Goal: Task Accomplishment & Management: Complete application form

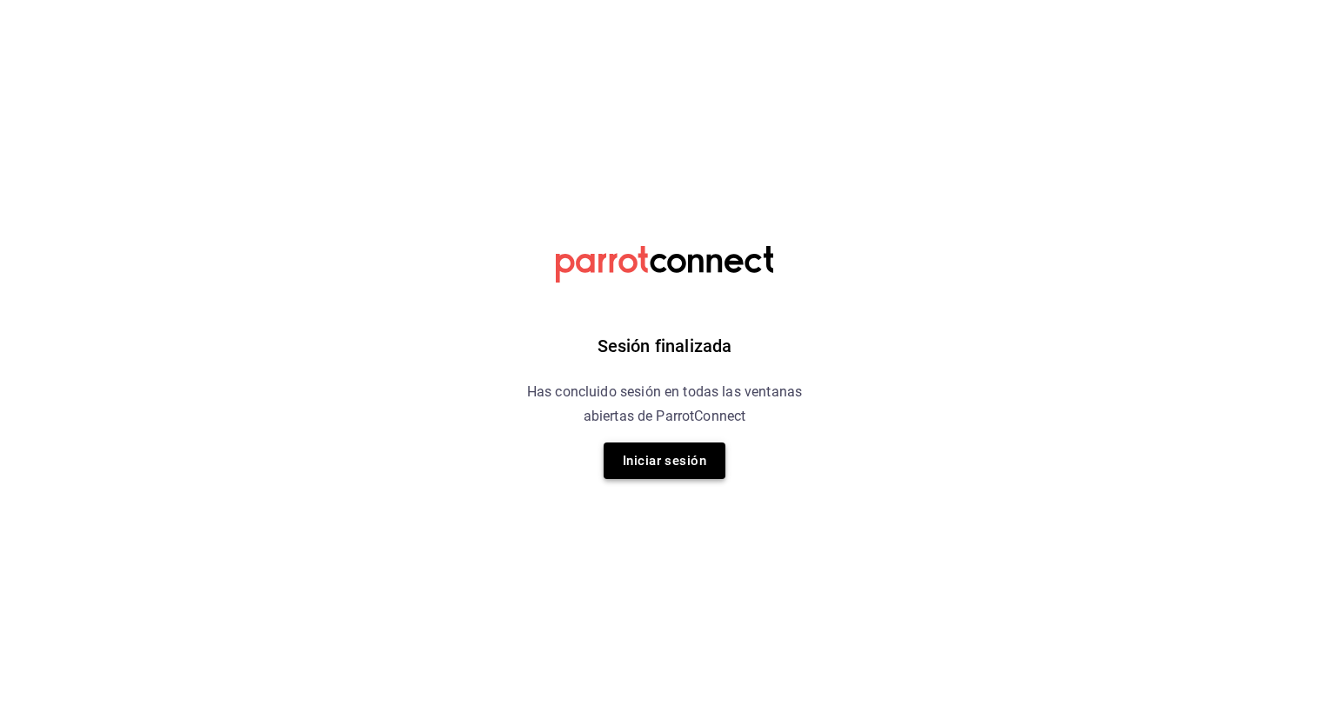
click at [684, 452] on button "Iniciar sesión" at bounding box center [665, 461] width 122 height 37
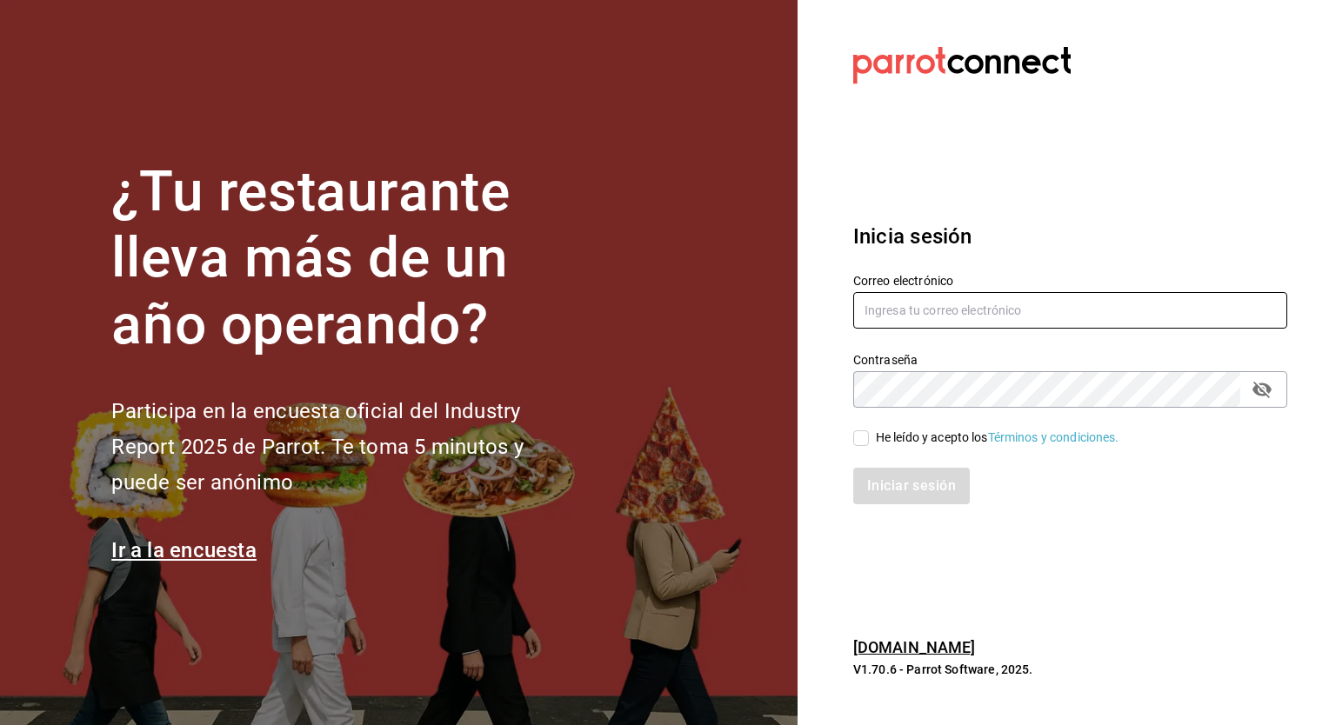
type input "[EMAIL_ADDRESS][PERSON_NAME][DOMAIN_NAME]"
click at [853, 436] on input "He leído y acepto los Términos y condiciones." at bounding box center [861, 438] width 16 height 16
checkbox input "true"
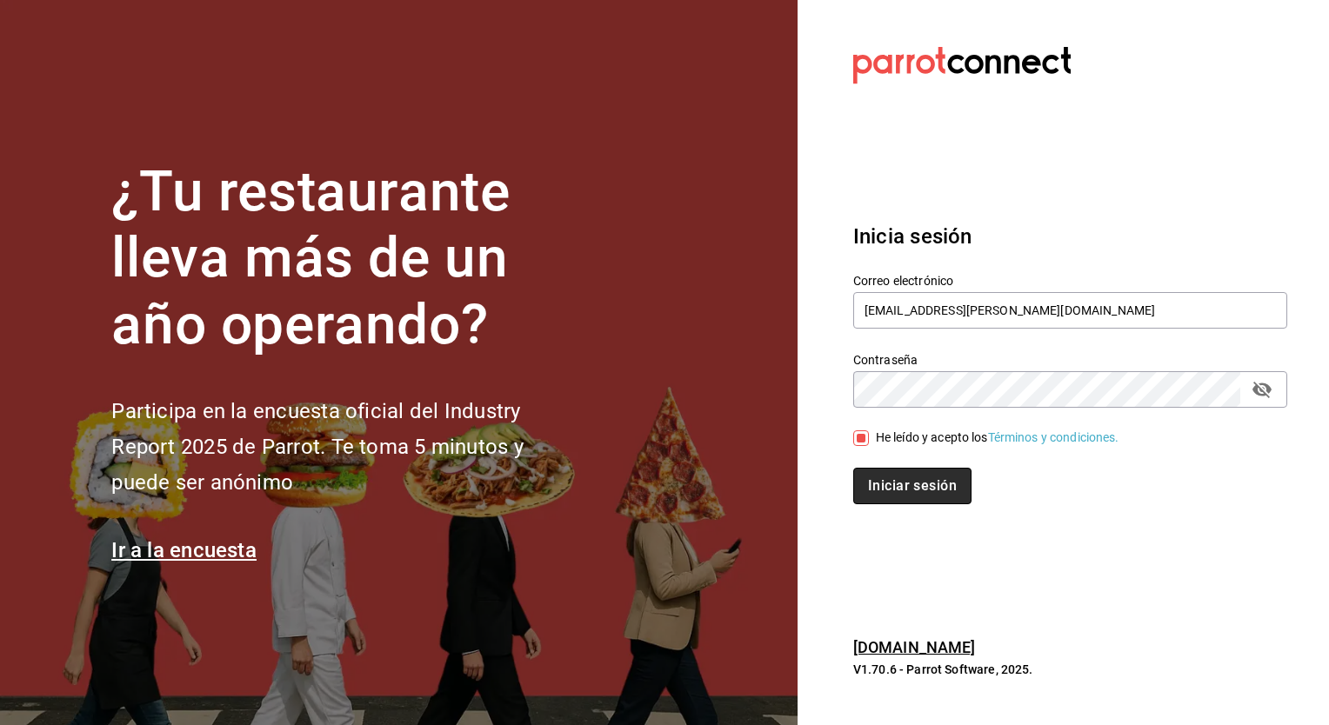
click at [899, 475] on button "Iniciar sesión" at bounding box center [912, 486] width 118 height 37
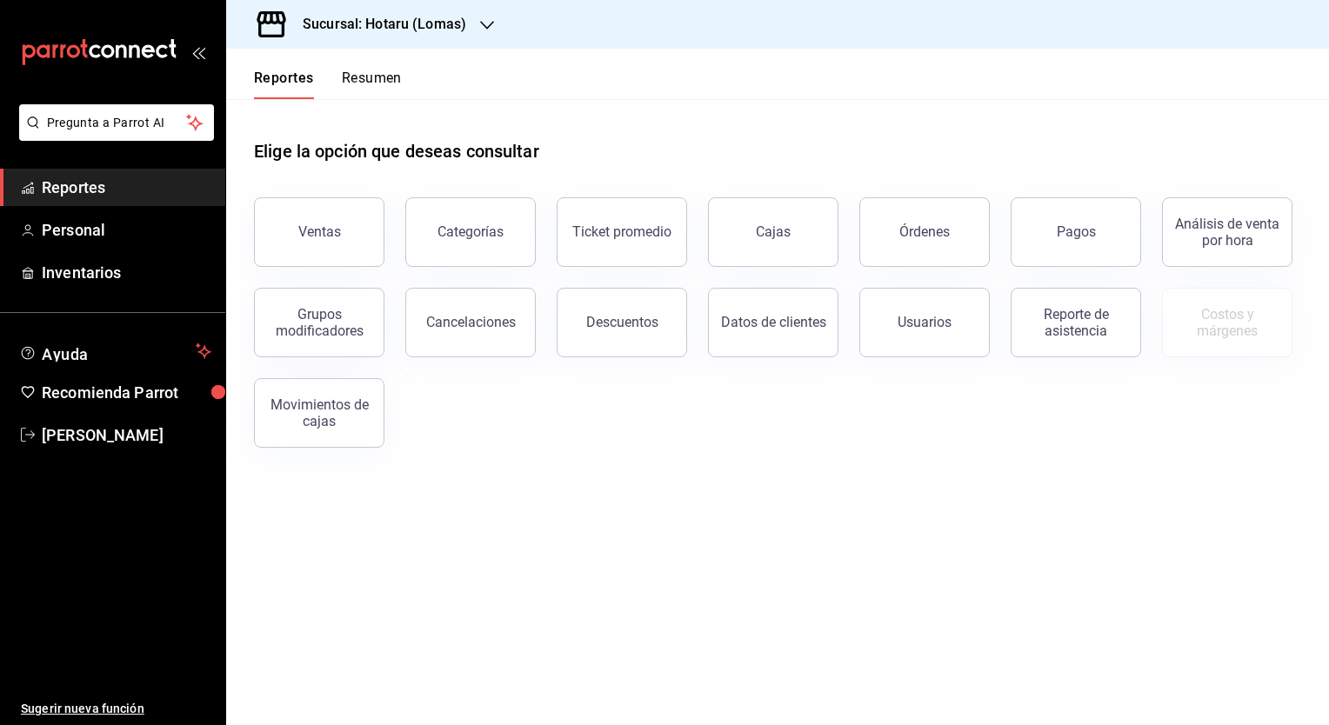
click at [409, 24] on h3 "Sucursal: Hotaru (Lomas)" at bounding box center [377, 24] width 177 height 21
click at [407, 73] on div "Hotaru (Lomas)" at bounding box center [356, 75] width 233 height 18
click at [130, 226] on span "Personal" at bounding box center [127, 229] width 170 height 23
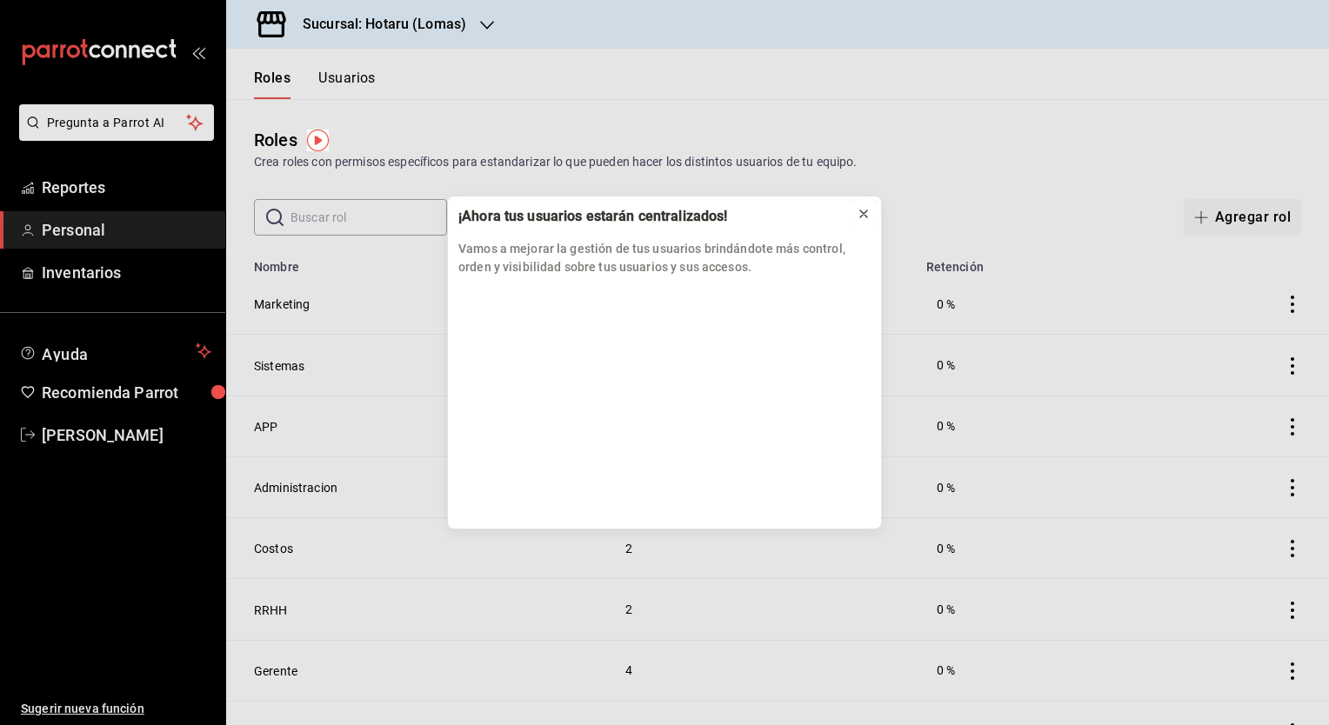
click at [868, 212] on icon at bounding box center [864, 214] width 14 height 14
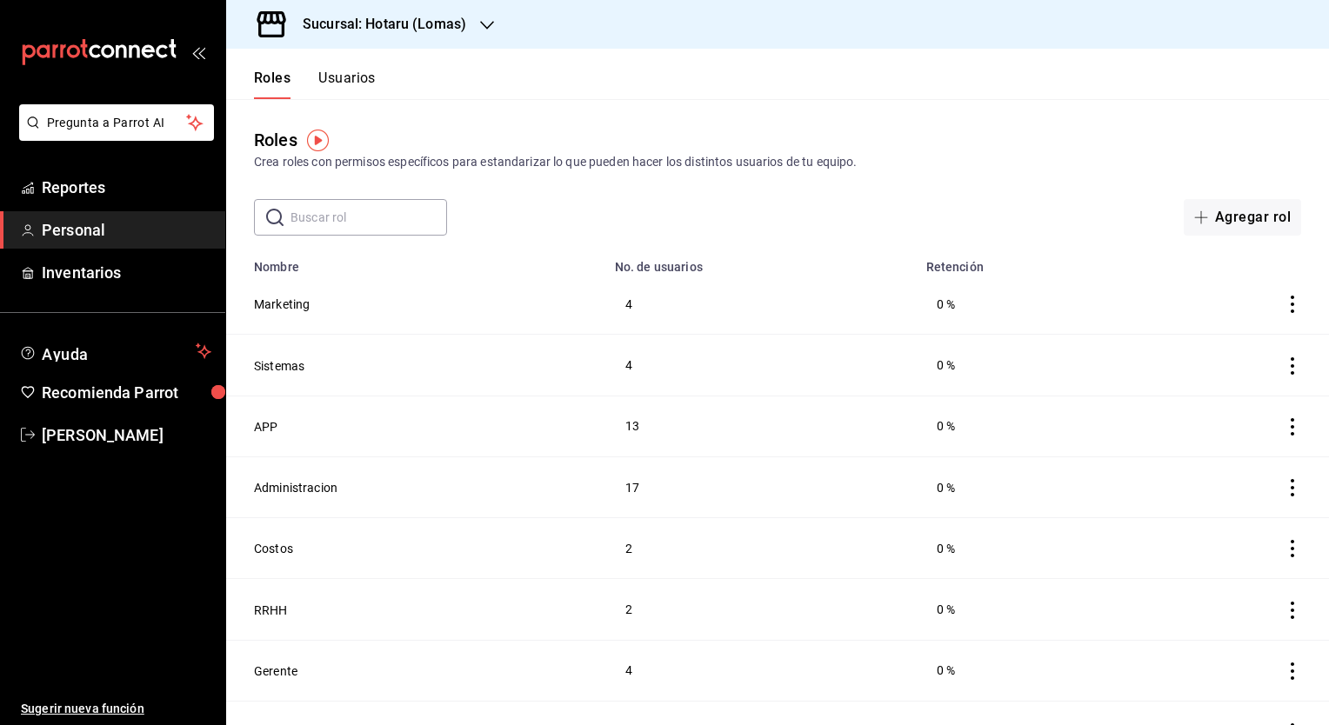
click at [349, 88] on button "Usuarios" at bounding box center [346, 85] width 57 height 30
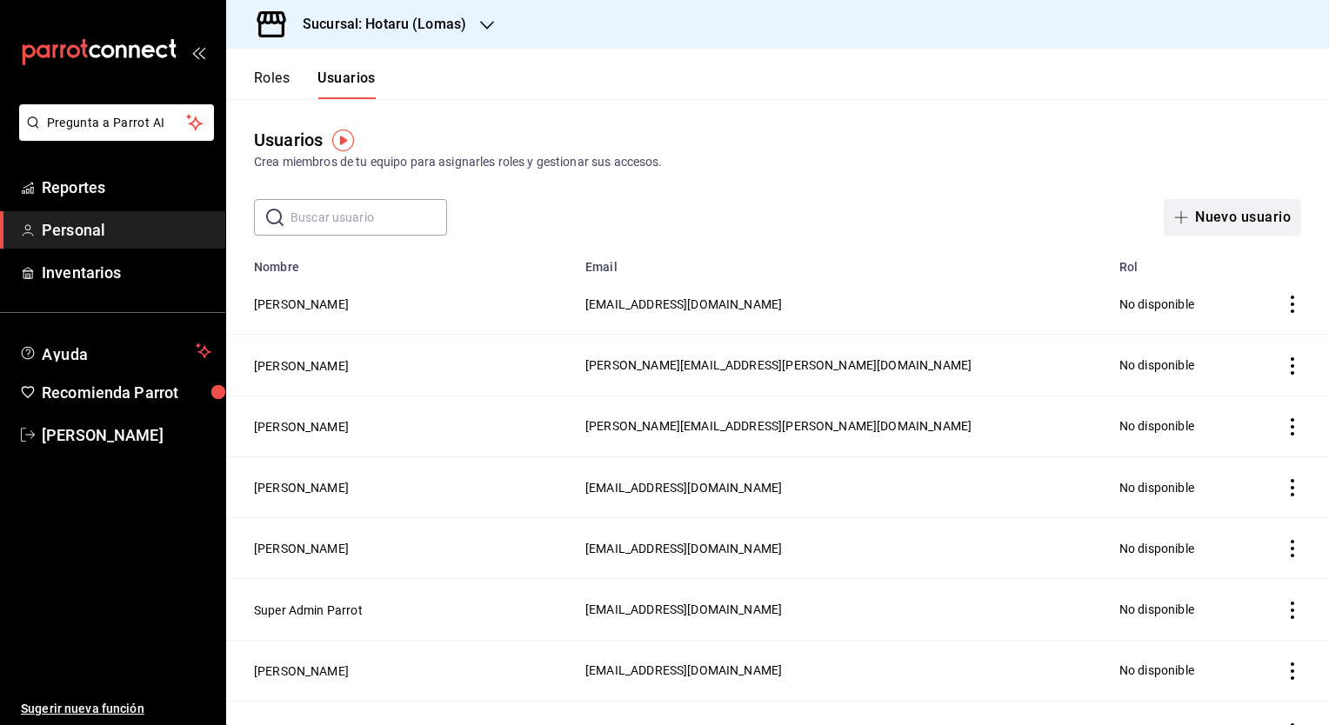
click at [1174, 212] on icon "button" at bounding box center [1181, 217] width 14 height 14
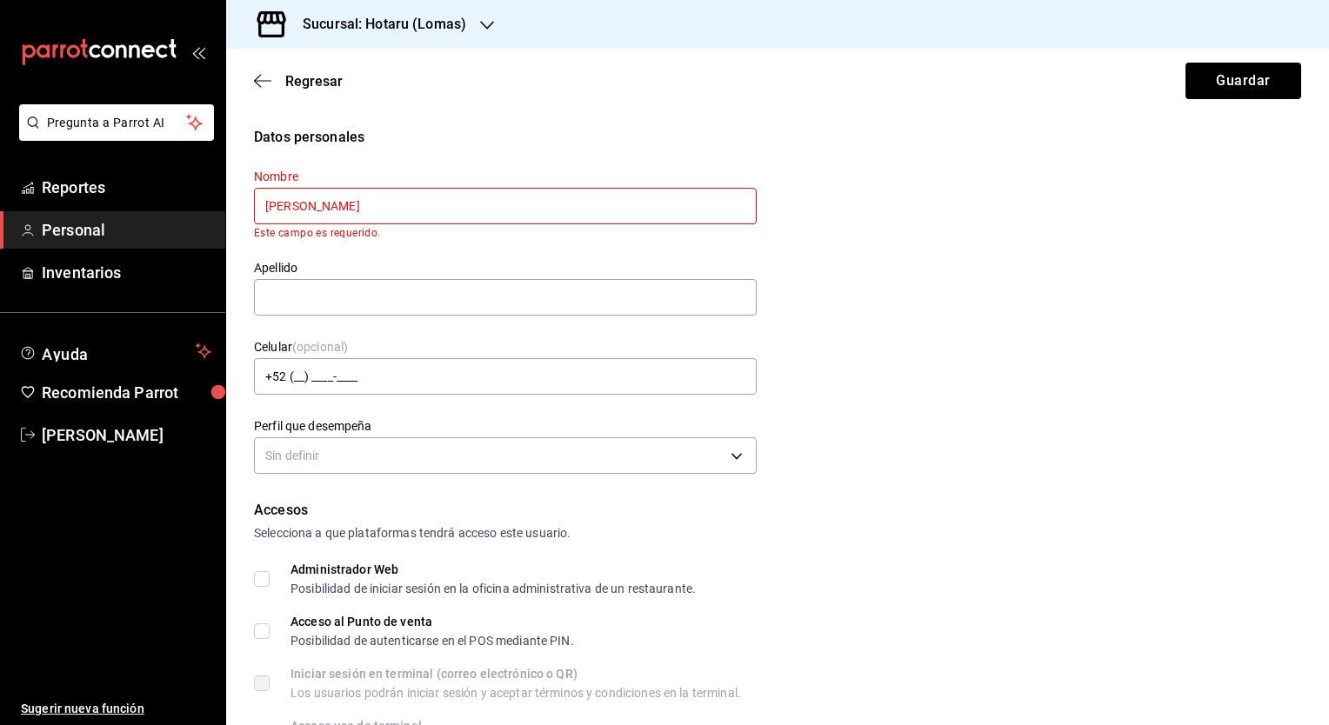
type input "KARLA"
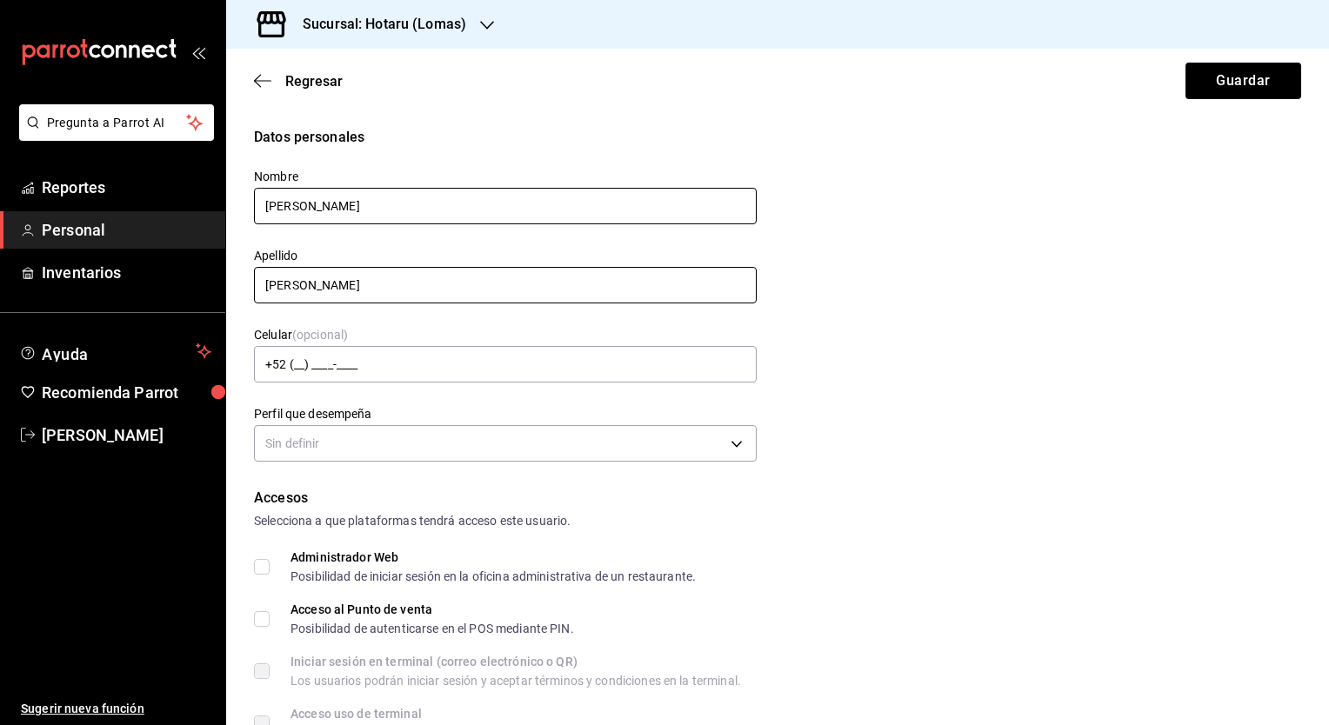
type input "EVARISTO"
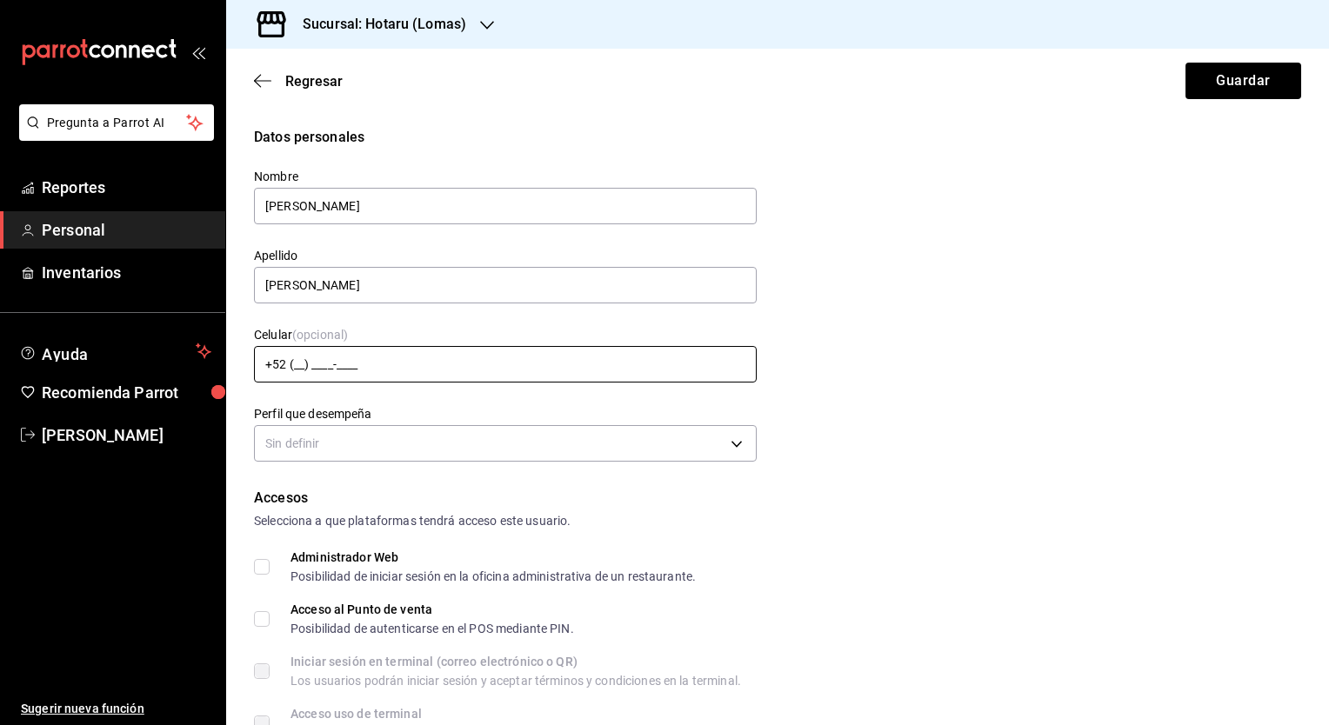
click at [298, 359] on input "+52 (__) ____-____" at bounding box center [505, 364] width 503 height 37
type input "+52 (89) 5145-6548"
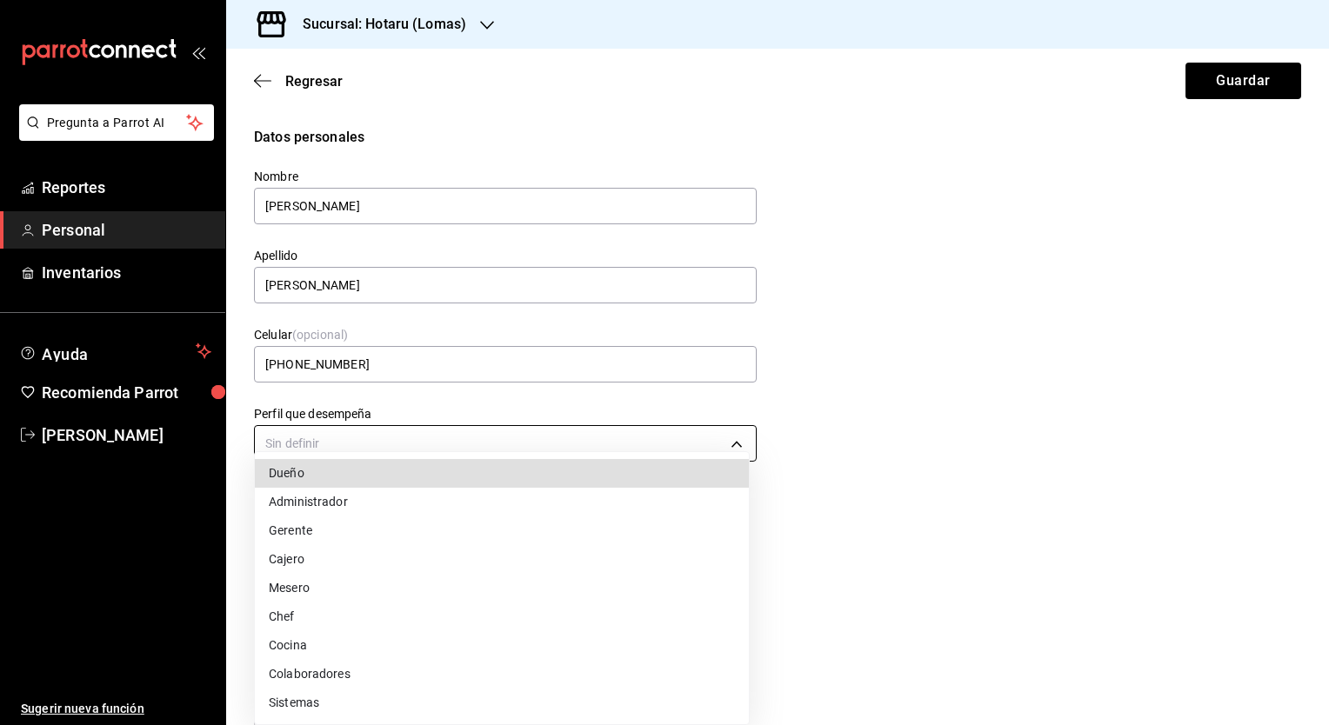
click at [727, 435] on body "Pregunta a Parrot AI Reportes Personal Inventarios Ayuda Recomienda Parrot Mari…" at bounding box center [664, 362] width 1329 height 725
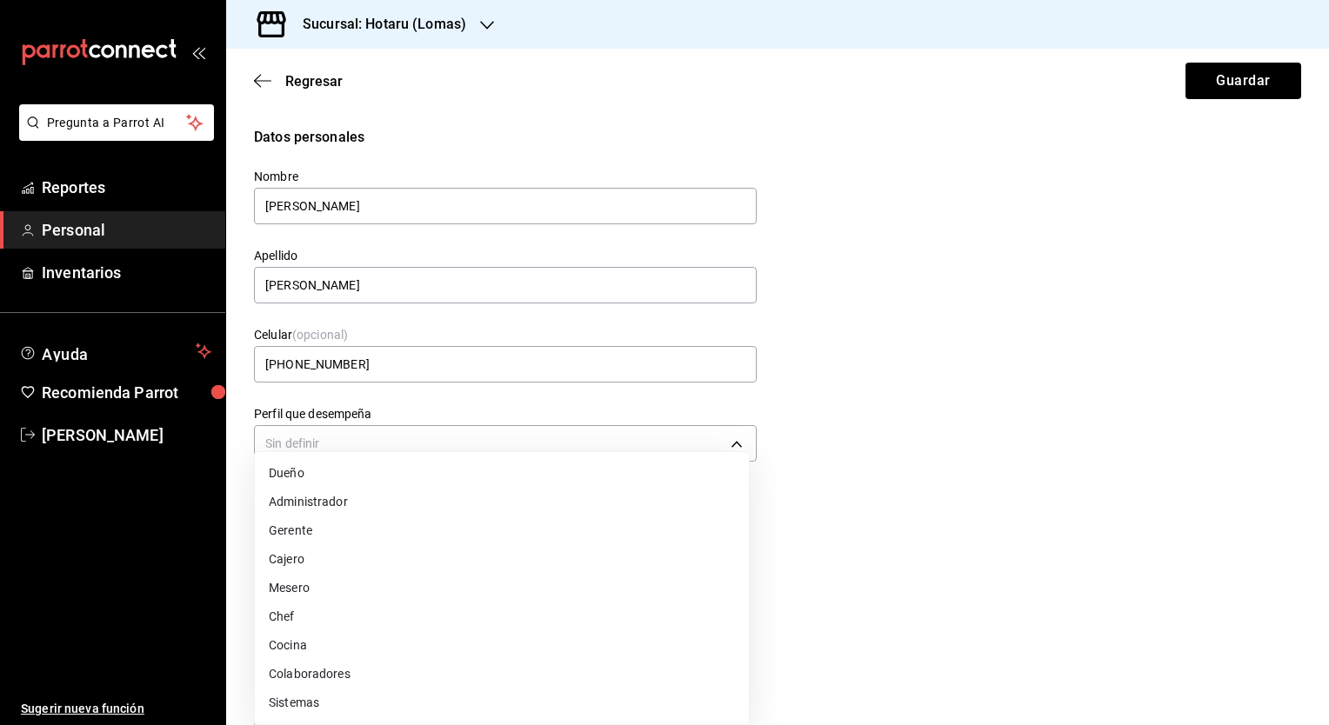
click at [447, 558] on li "Cajero" at bounding box center [502, 559] width 494 height 29
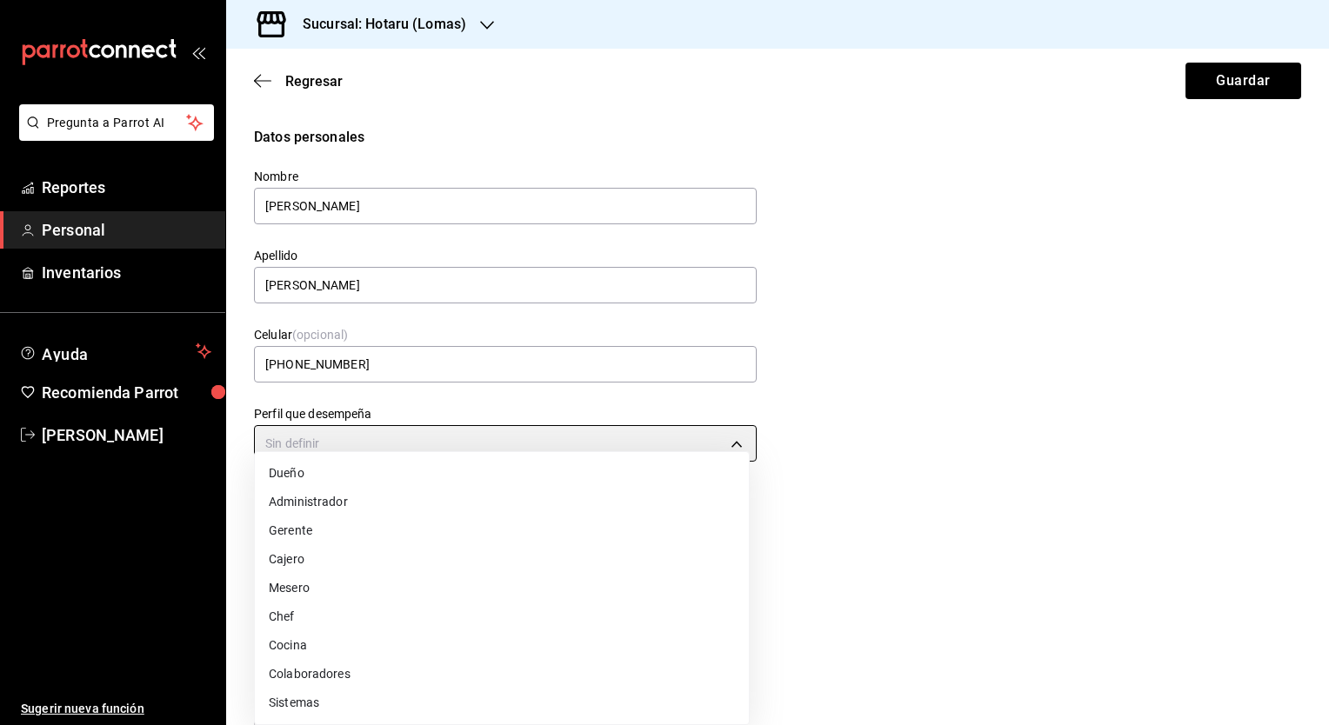
type input "CASHIER"
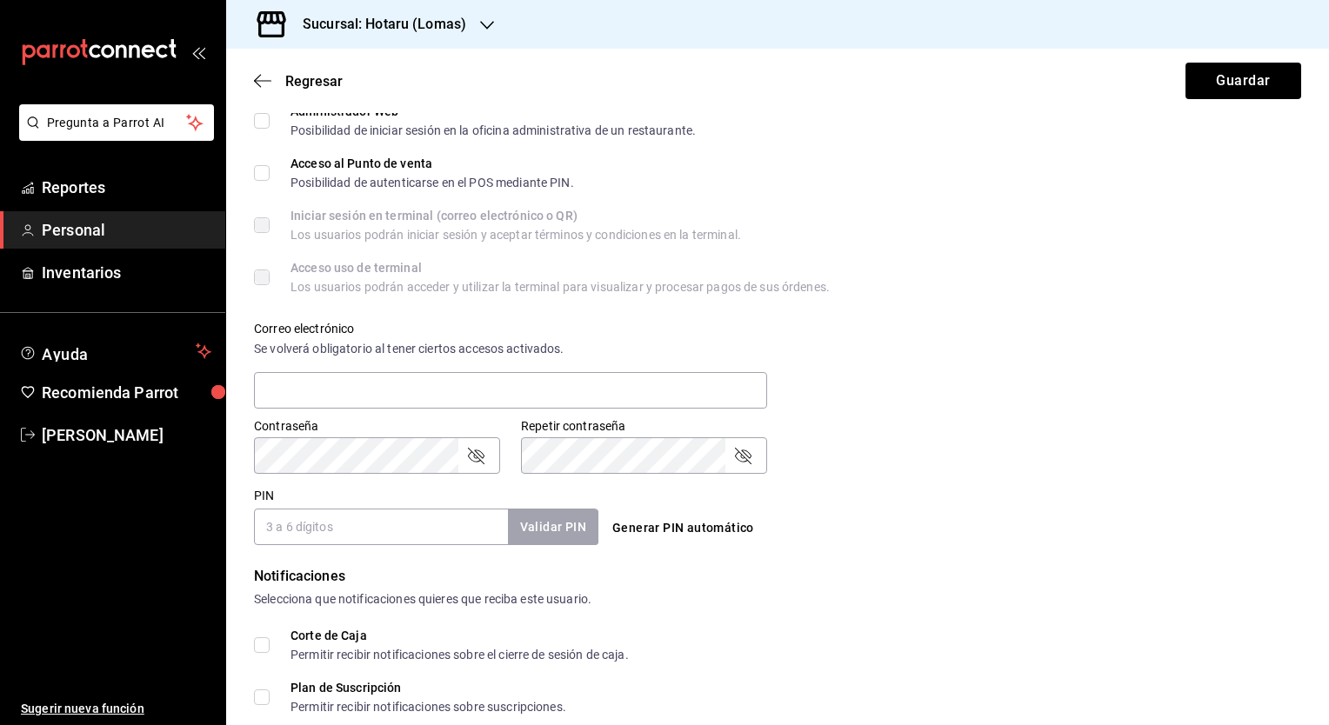
scroll to position [522, 0]
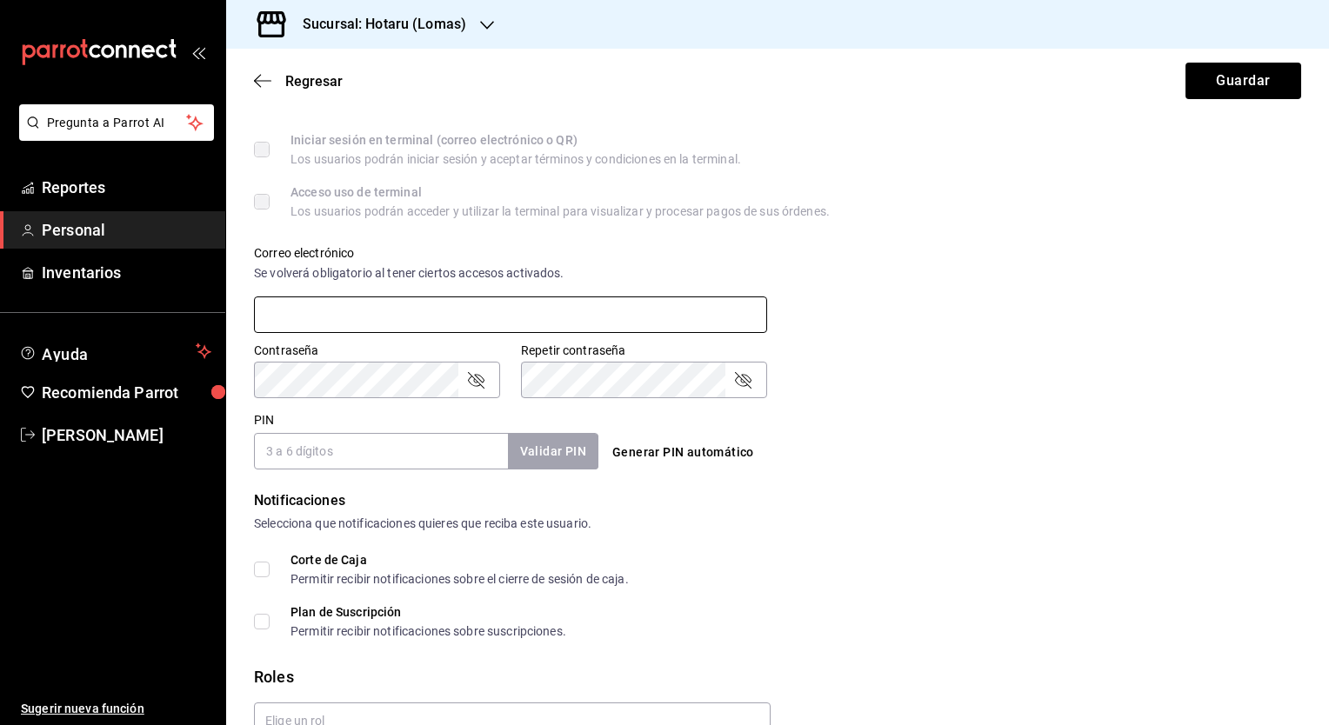
click at [404, 318] on input "text" at bounding box center [510, 315] width 513 height 37
type input "karlita@gmail.com"
click at [484, 377] on icon "passwordField" at bounding box center [475, 380] width 21 height 21
click at [741, 377] on icon "passwordField" at bounding box center [742, 380] width 21 height 21
click at [436, 464] on input "PIN" at bounding box center [381, 451] width 254 height 37
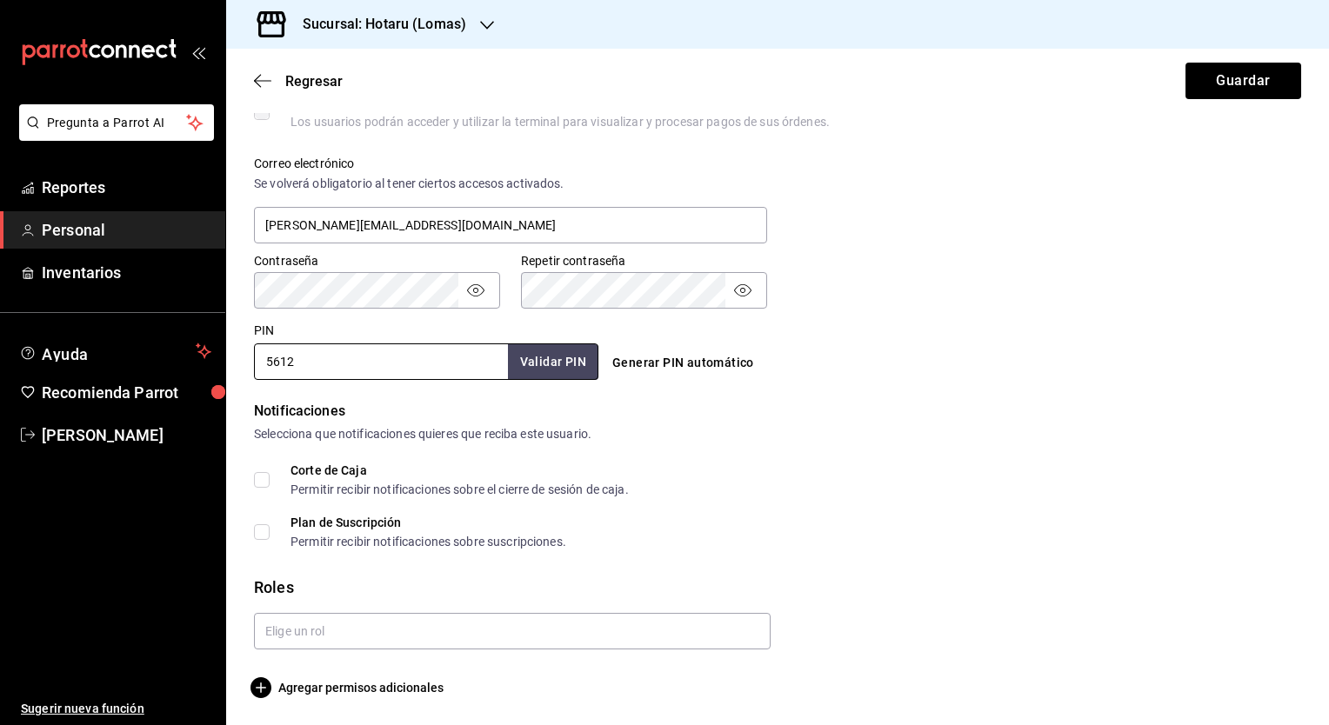
scroll to position [612, 0]
type input "5612"
click at [397, 631] on input "text" at bounding box center [512, 630] width 517 height 37
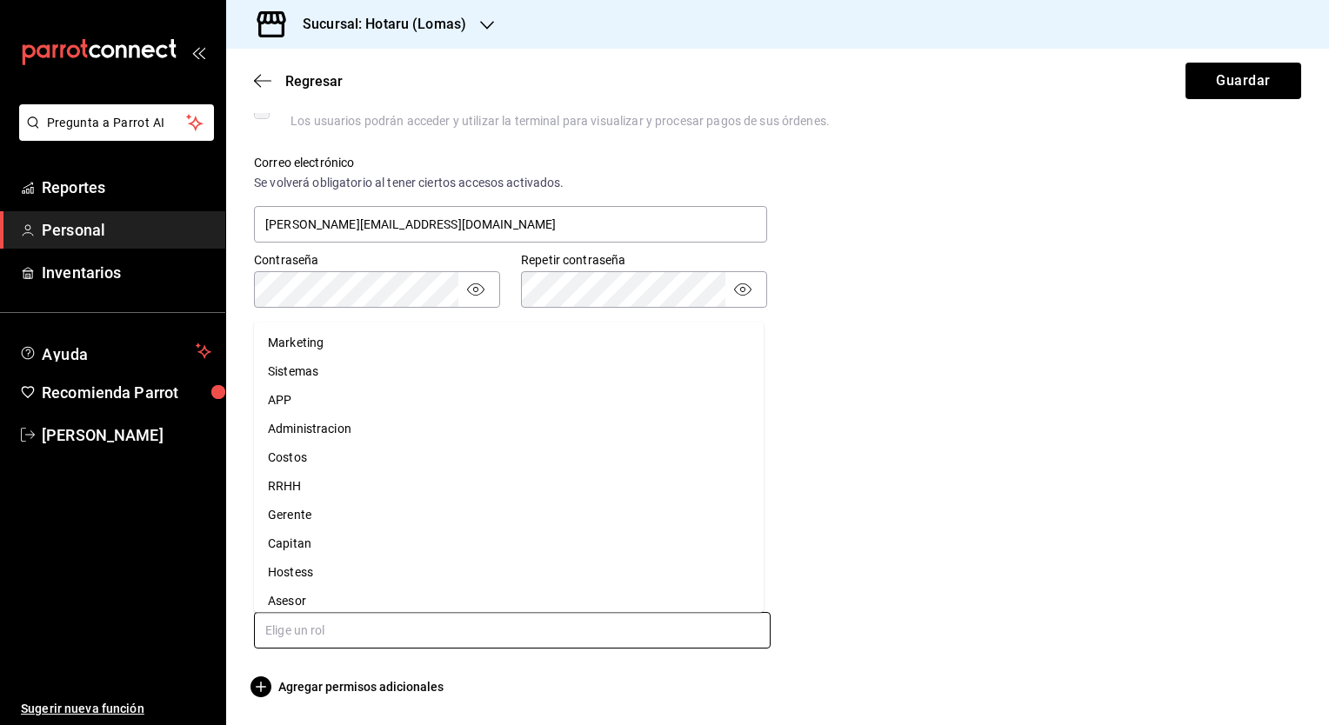
click at [403, 567] on li "Hostess" at bounding box center [509, 573] width 510 height 29
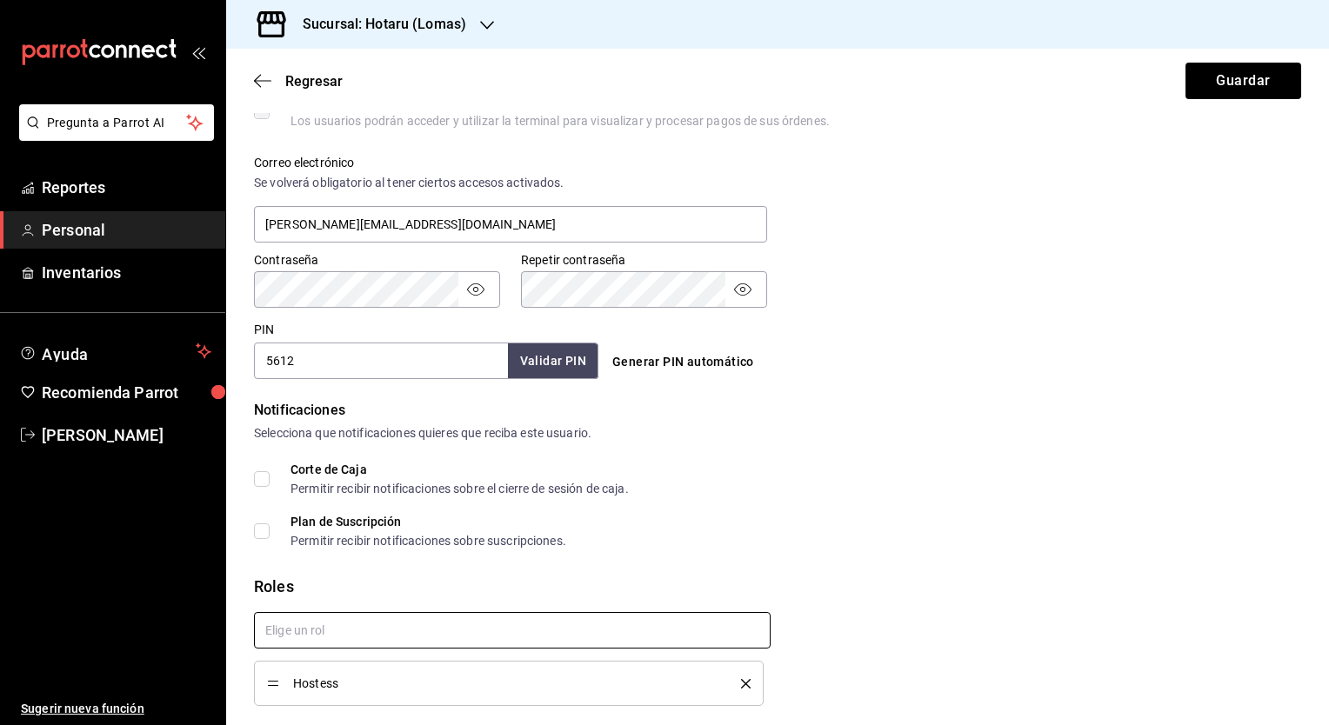
checkbox input "true"
click at [1199, 86] on button "Guardar" at bounding box center [1243, 81] width 116 height 37
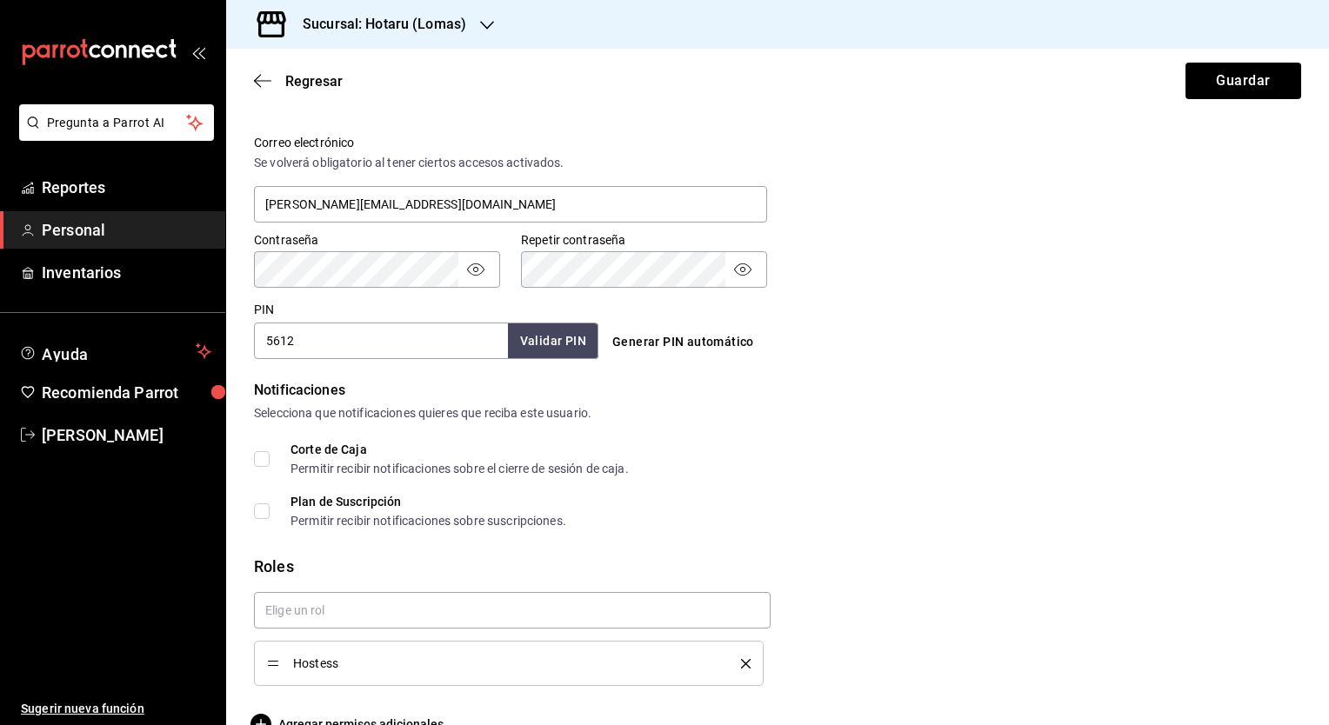
scroll to position [669, 0]
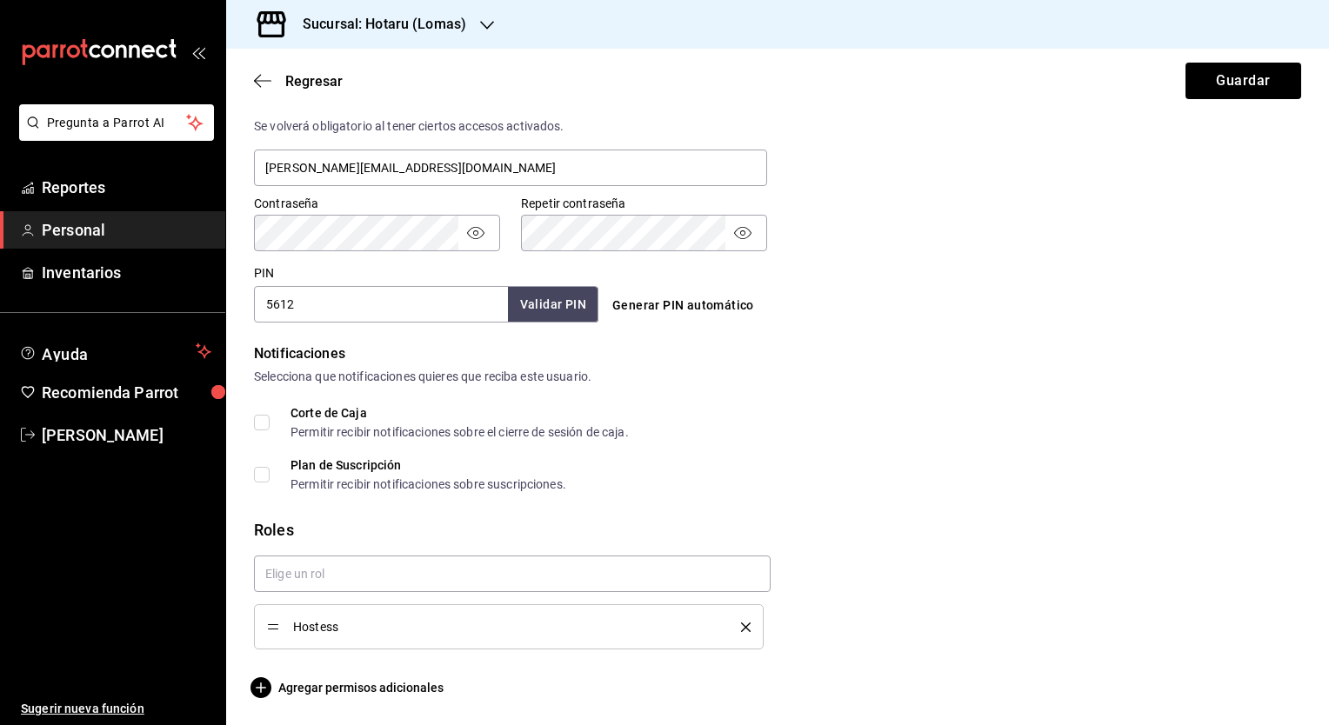
click at [262, 423] on input "Corte de Caja Permitir recibir notificaciones sobre el cierre de sesión de caja." at bounding box center [262, 423] width 16 height 16
checkbox input "true"
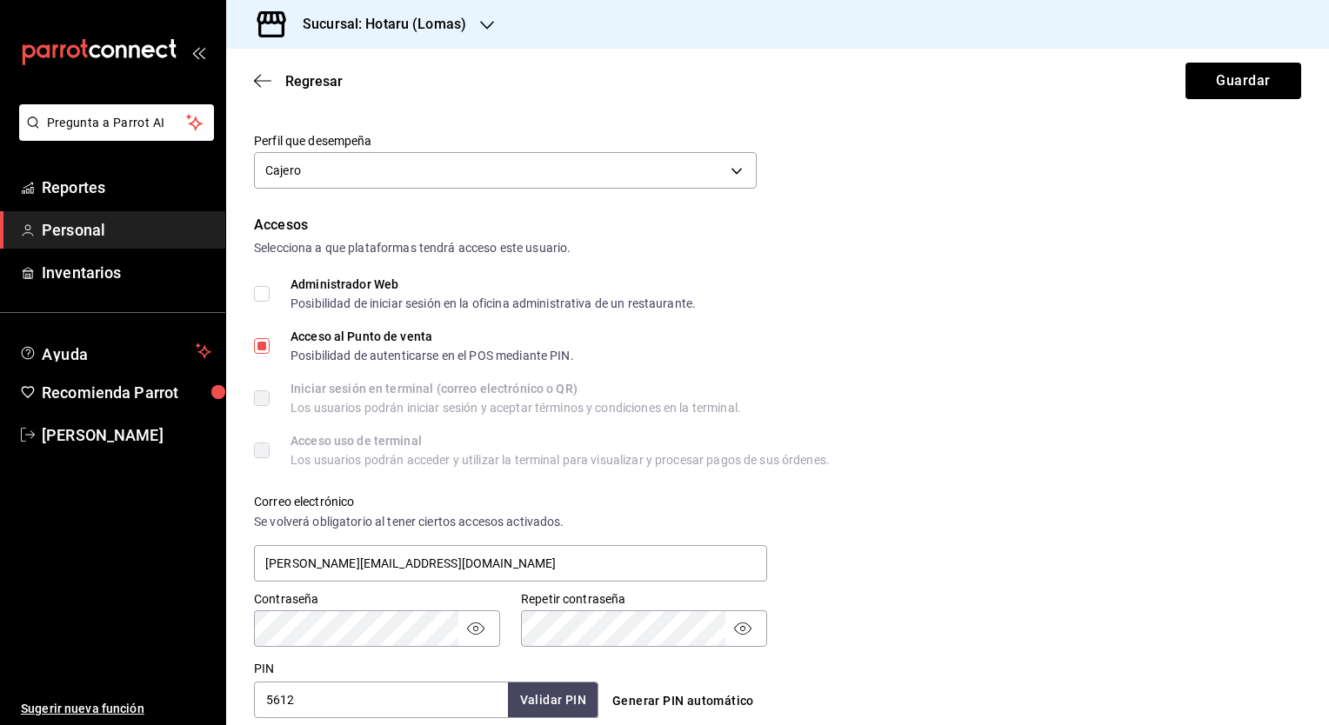
scroll to position [534, 0]
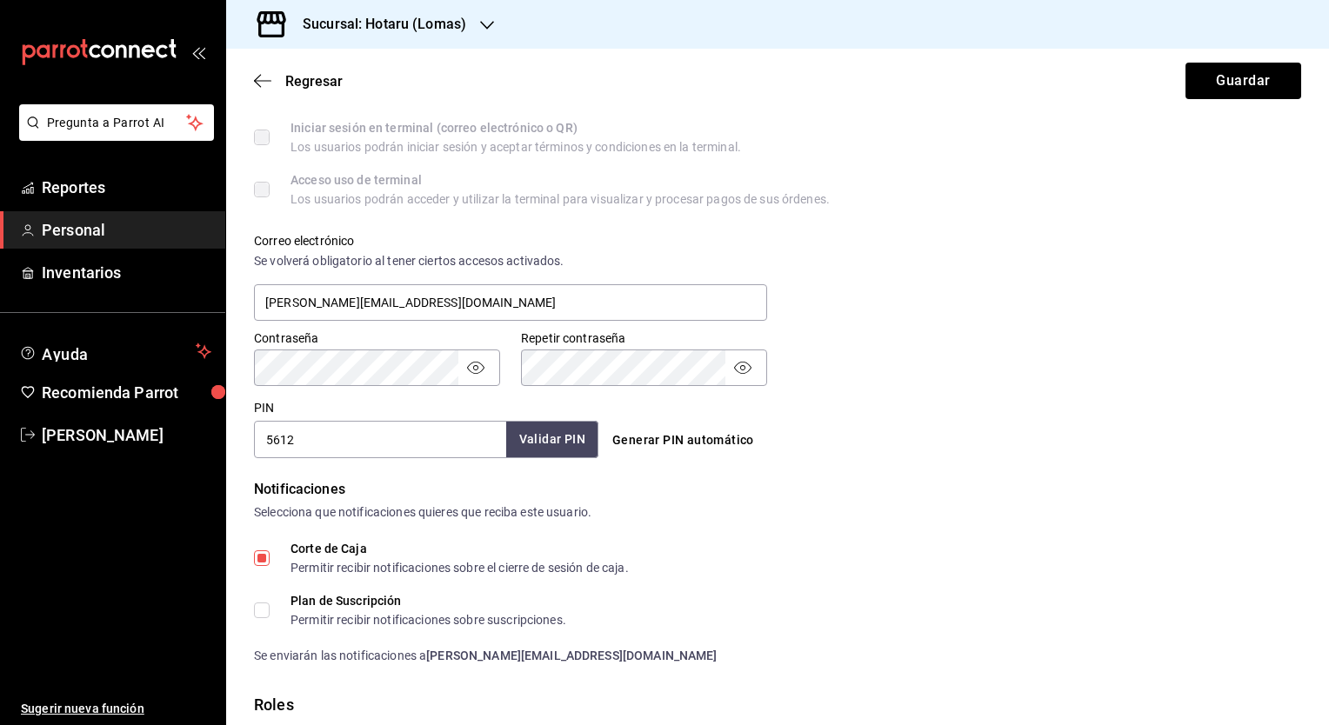
click at [550, 437] on button "Validar PIN" at bounding box center [552, 439] width 92 height 37
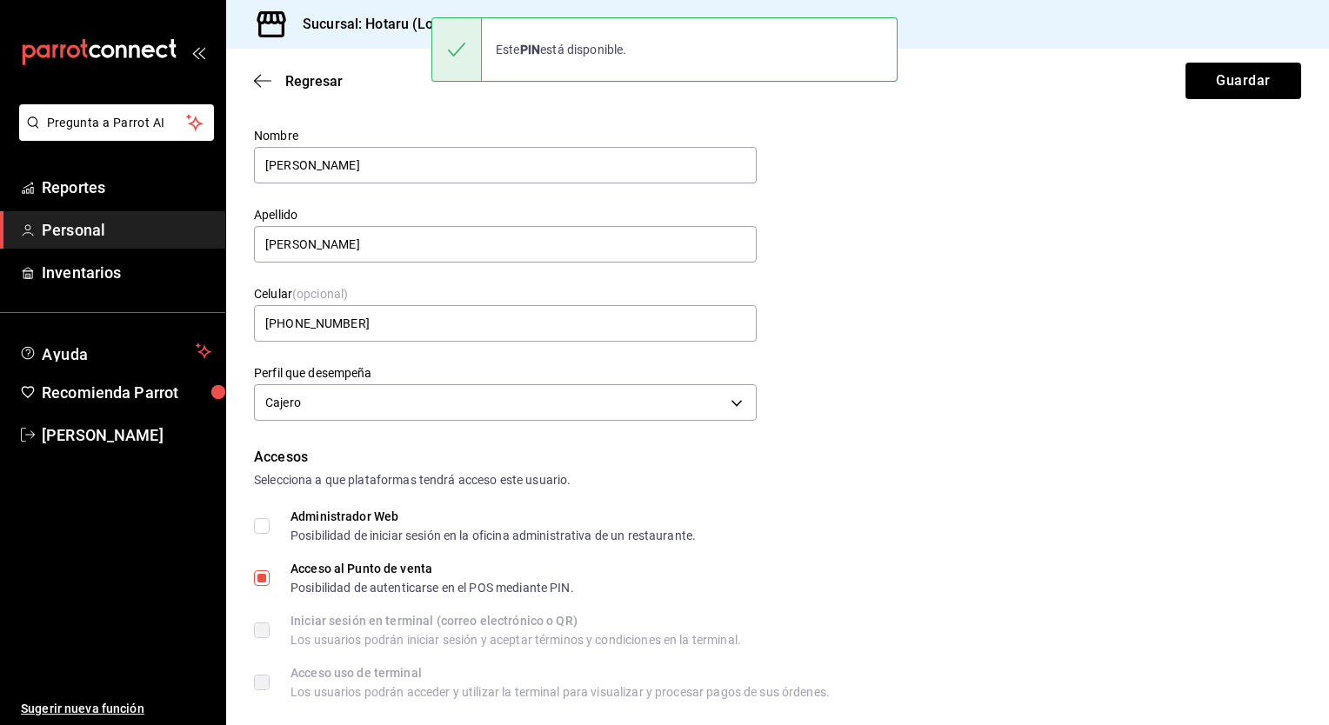
scroll to position [12, 0]
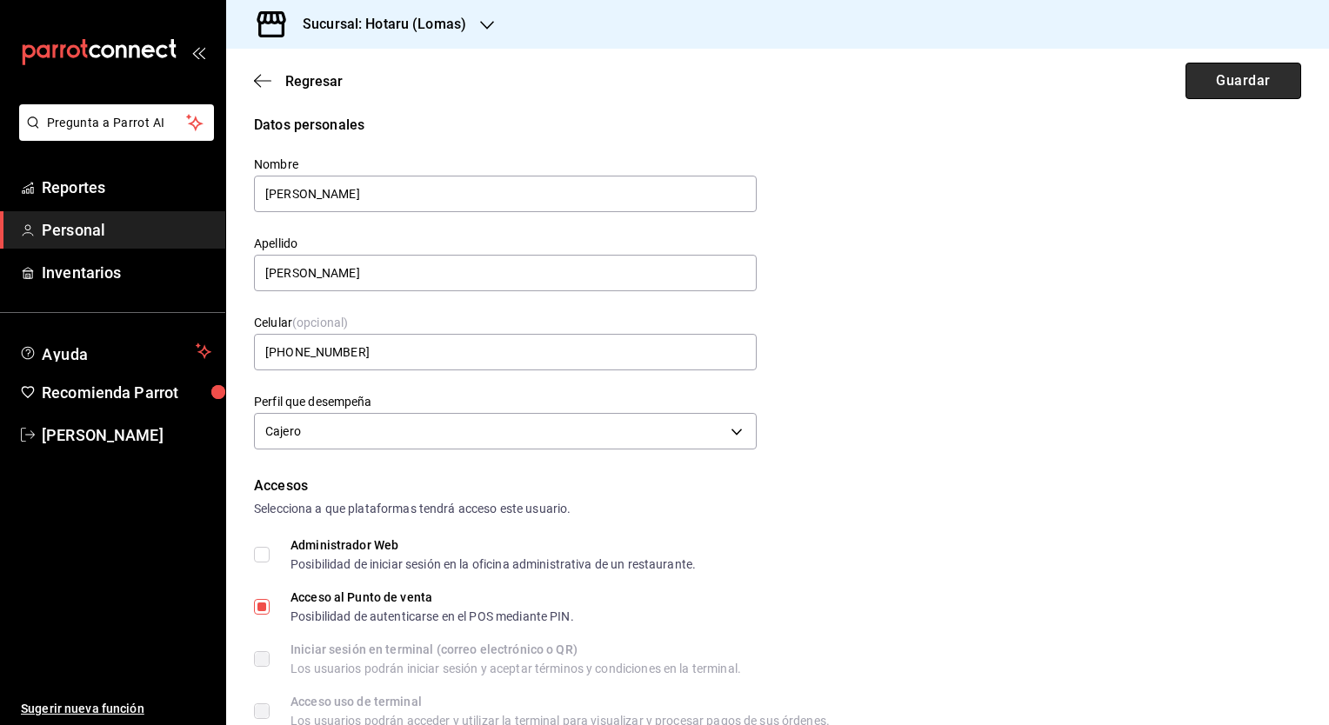
click at [1221, 87] on button "Guardar" at bounding box center [1243, 81] width 116 height 37
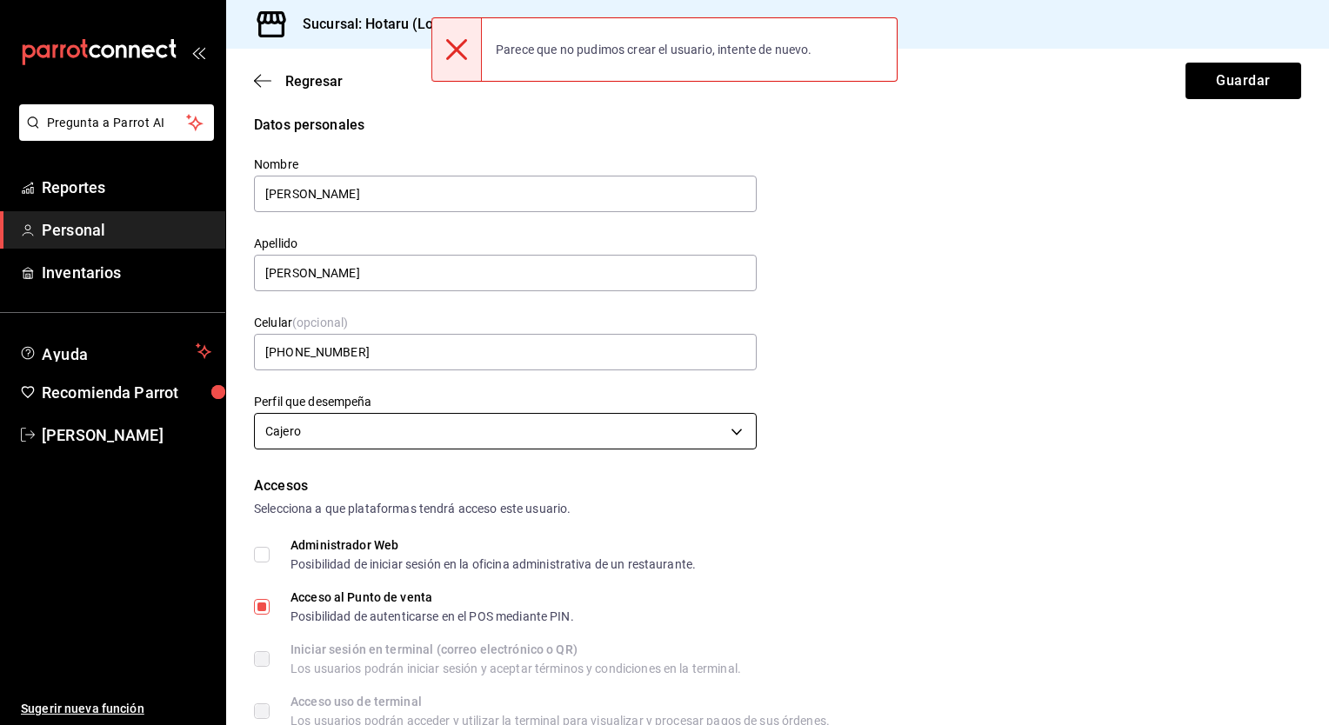
click at [703, 437] on body "Pregunta a Parrot AI Reportes Personal Inventarios Ayuda Recomienda Parrot Mari…" at bounding box center [664, 362] width 1329 height 725
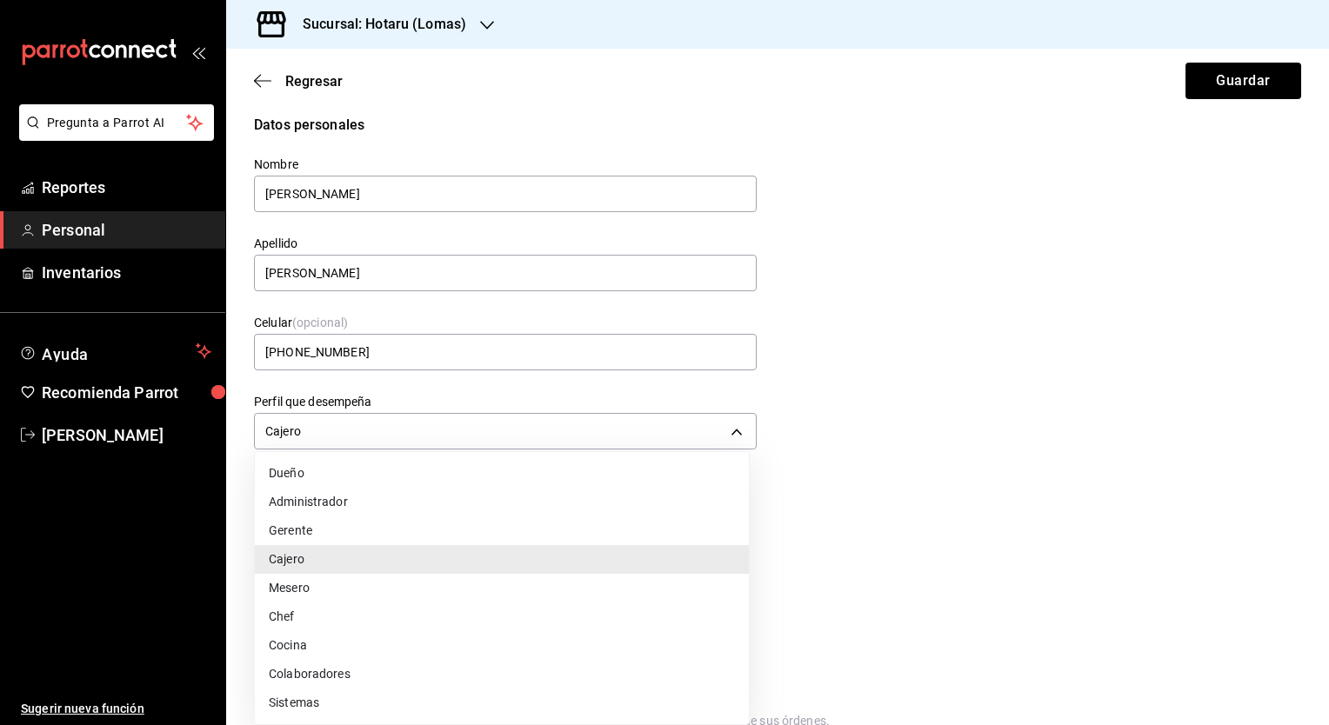
click at [489, 659] on li "Cocina" at bounding box center [502, 645] width 494 height 29
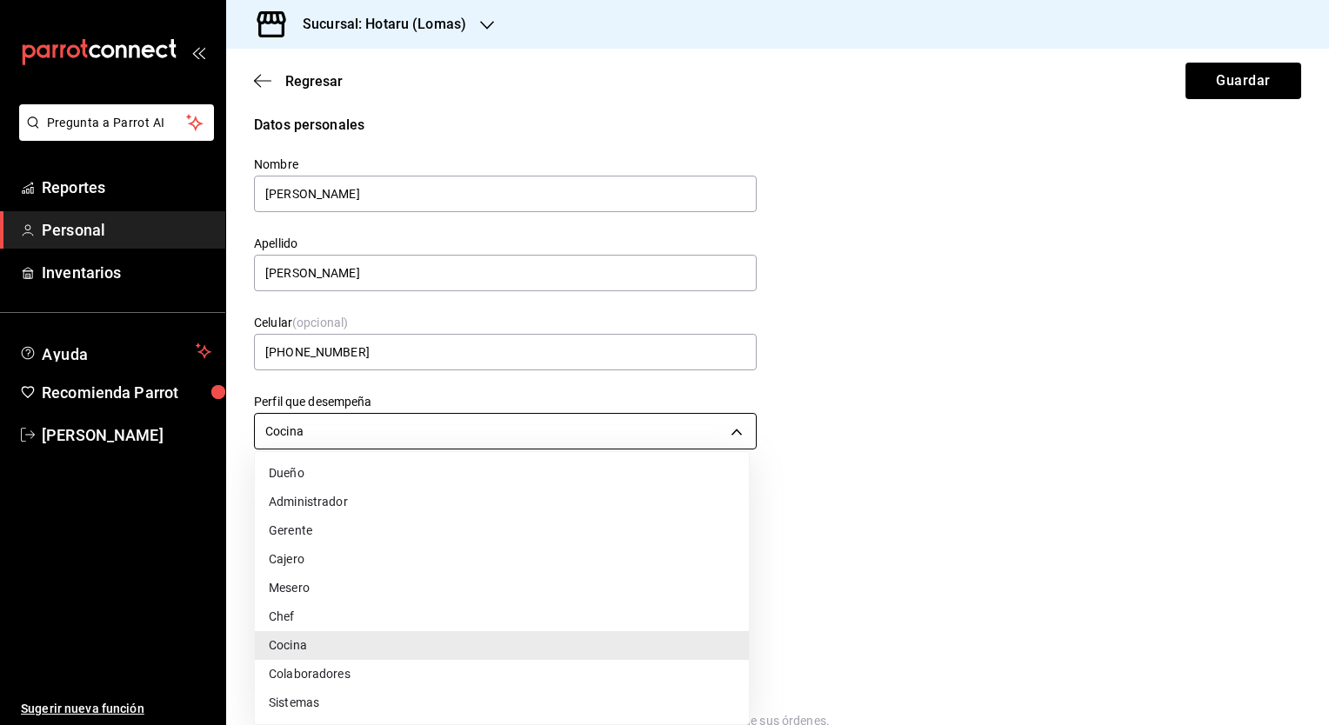
click at [442, 430] on body "Pregunta a Parrot AI Reportes Personal Inventarios Ayuda Recomienda Parrot Mari…" at bounding box center [664, 362] width 1329 height 725
click at [436, 677] on li "Colaboradores" at bounding box center [502, 674] width 494 height 29
type input "STAFF"
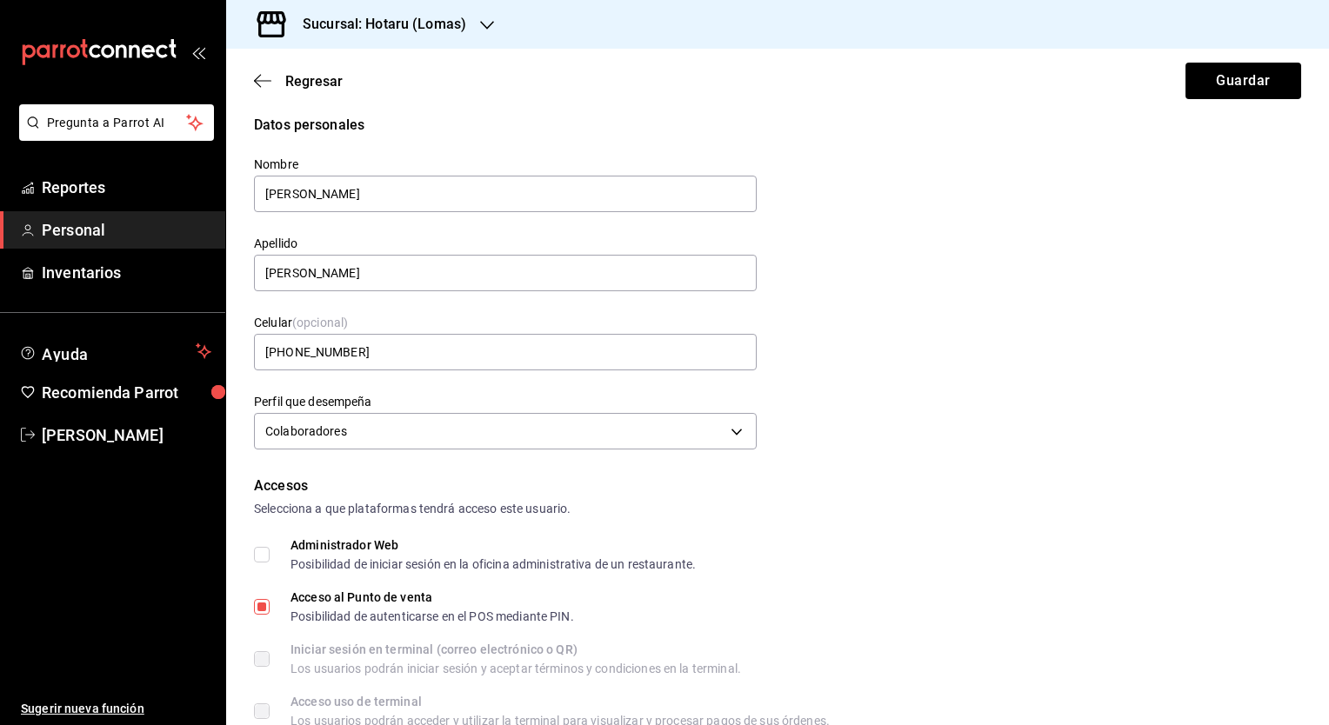
click at [846, 539] on div "Administrador Web Posibilidad de iniciar sesión en la oficina administrativa de…" at bounding box center [777, 554] width 1047 height 31
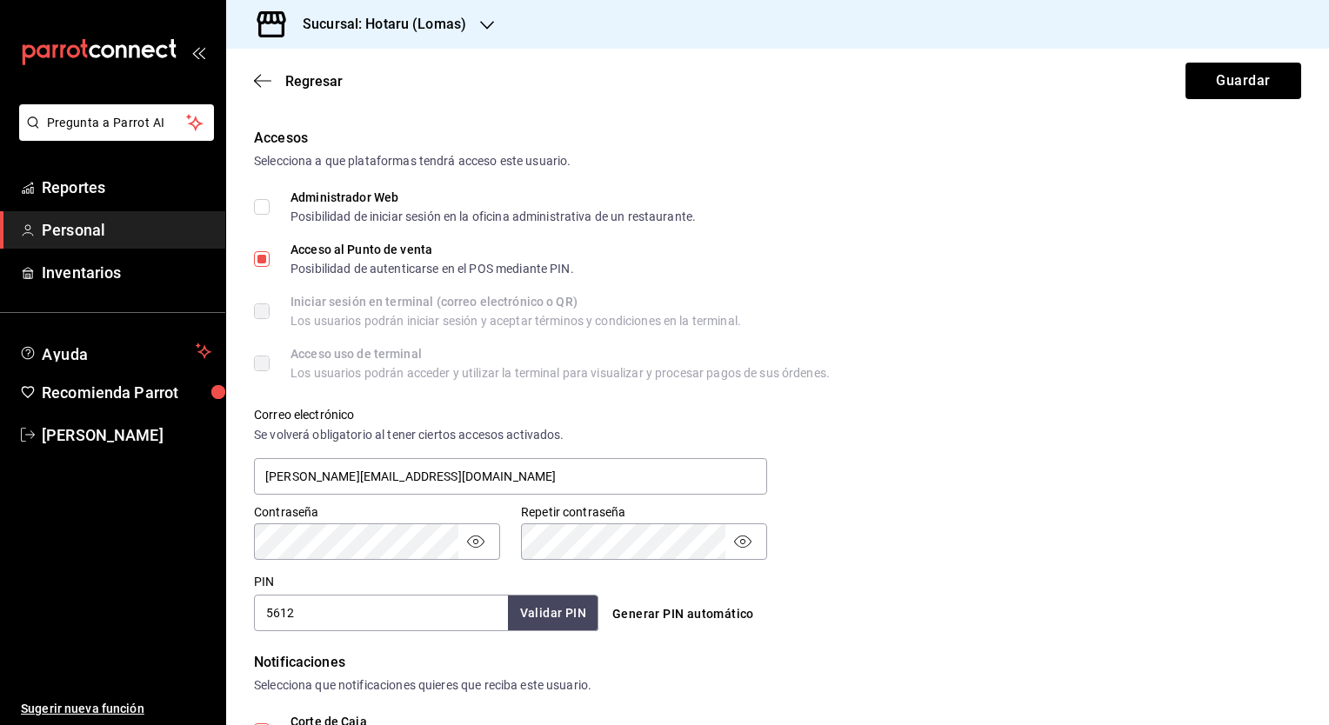
scroll to position [534, 0]
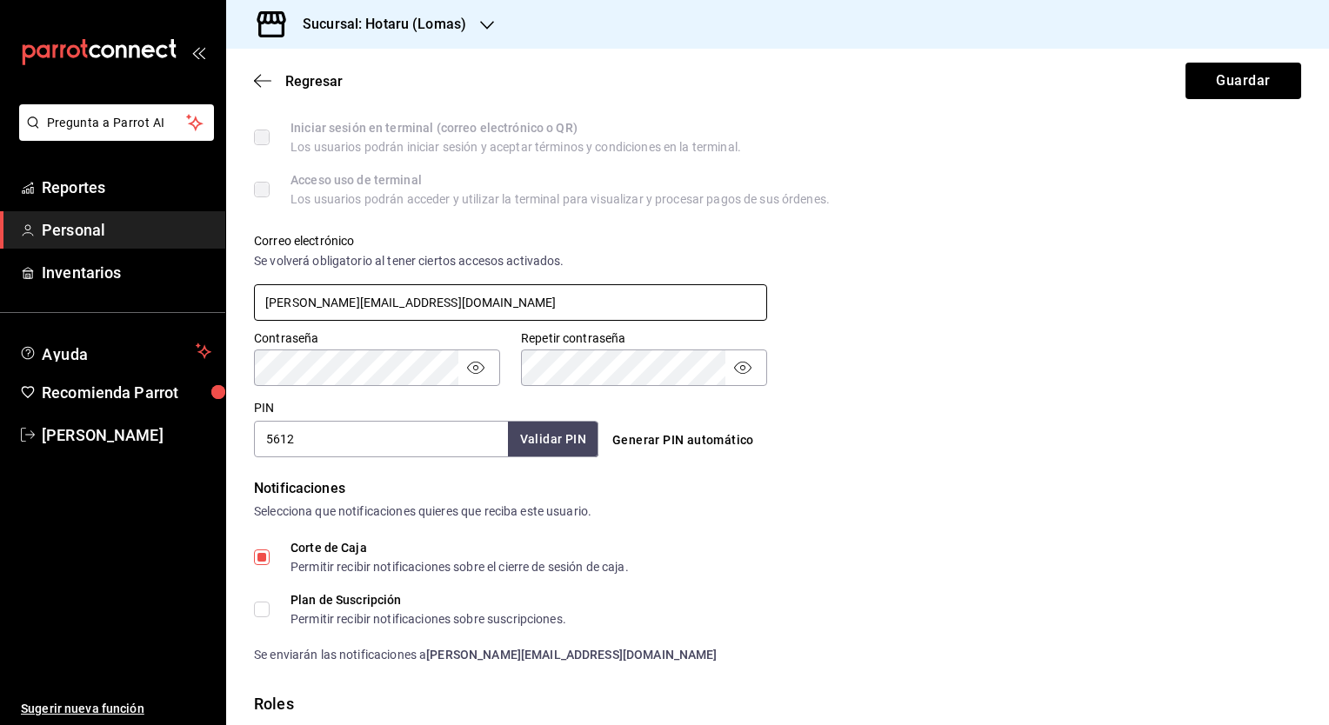
click at [295, 303] on input "karlita@gmail.com" at bounding box center [510, 302] width 513 height 37
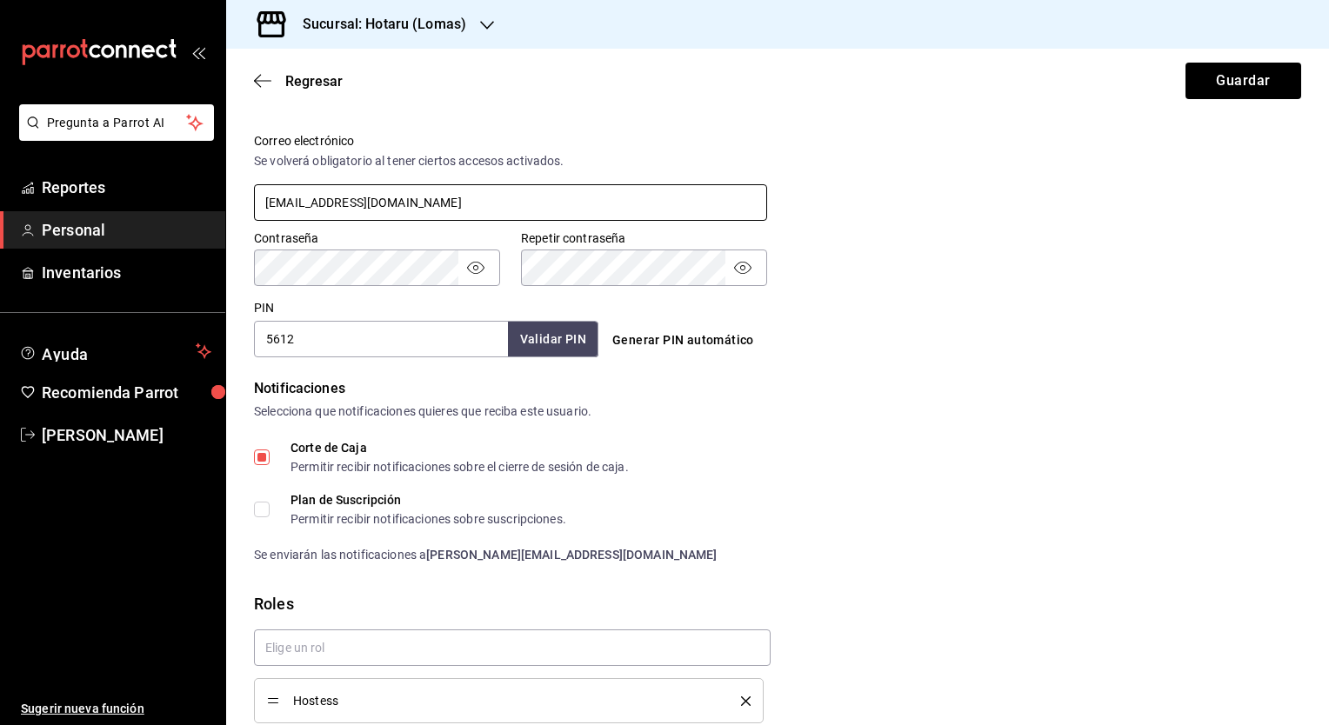
scroll to position [708, 0]
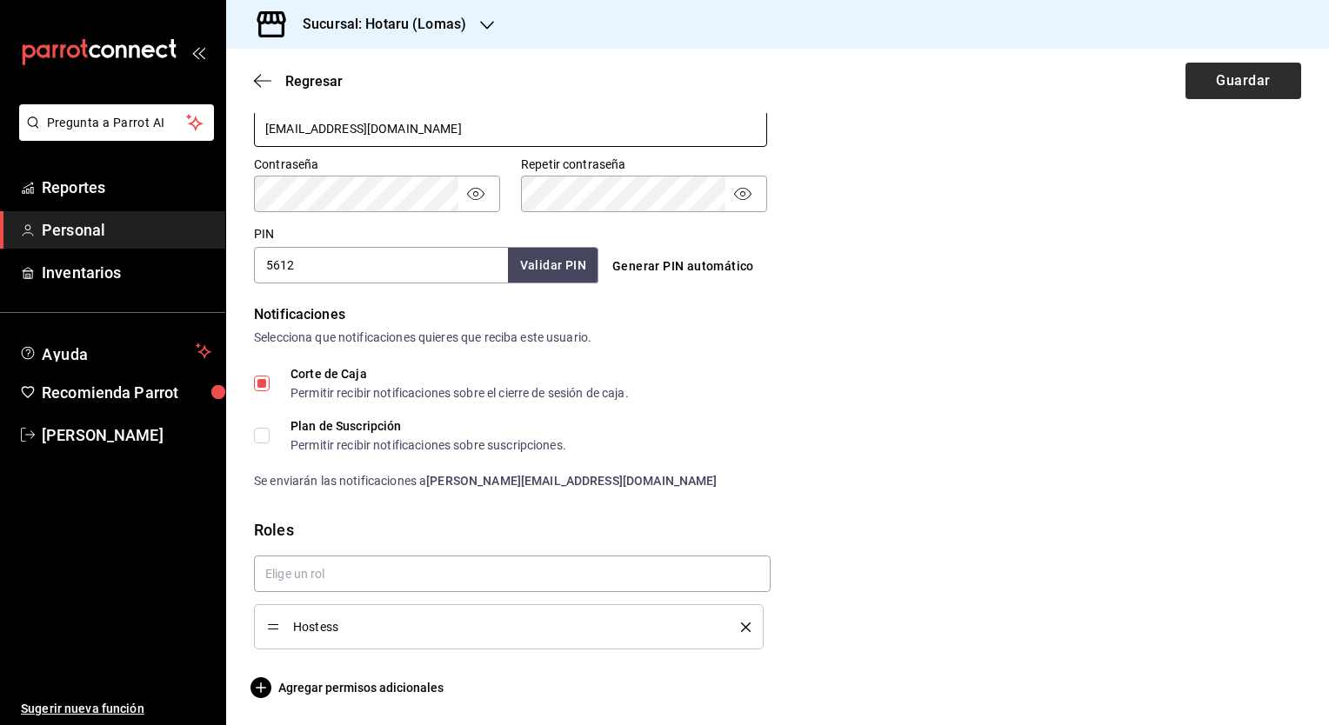
type input "karlitaevaristo@gmail.com"
click at [1222, 78] on button "Guardar" at bounding box center [1243, 81] width 116 height 37
click at [347, 270] on input "5612" at bounding box center [381, 265] width 254 height 37
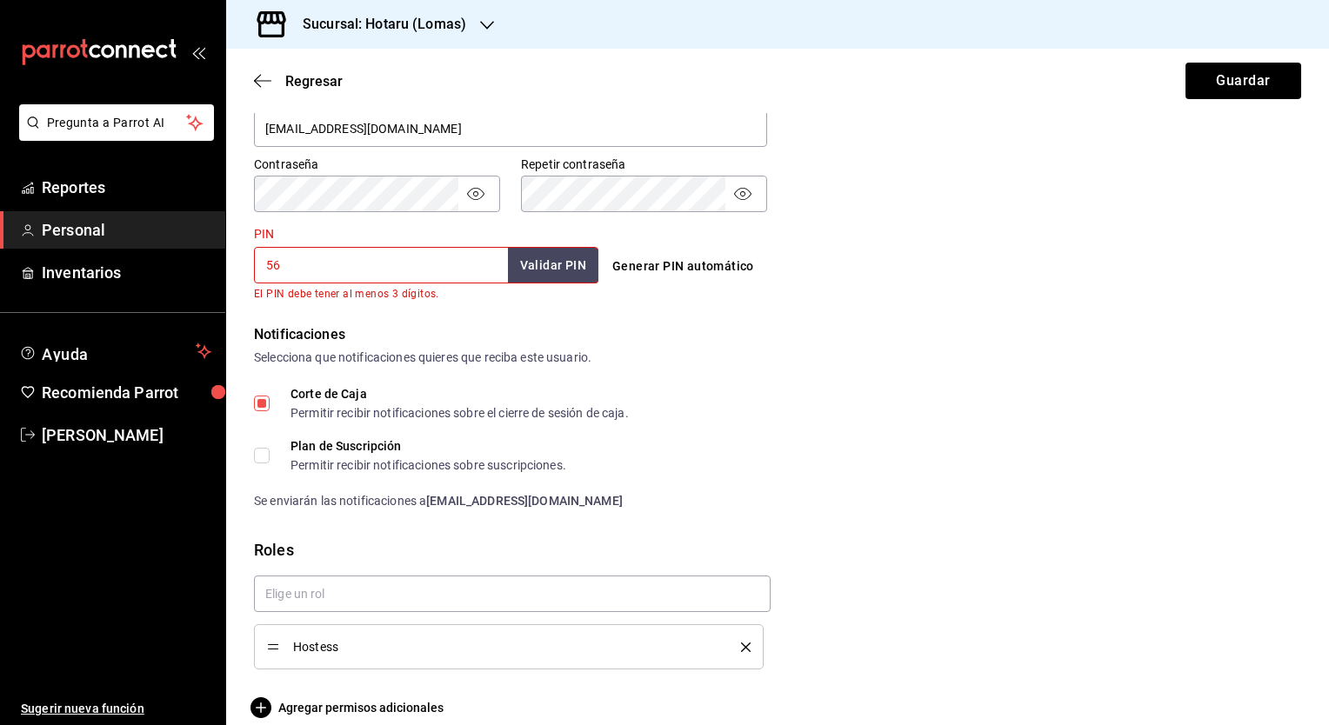
type input "5"
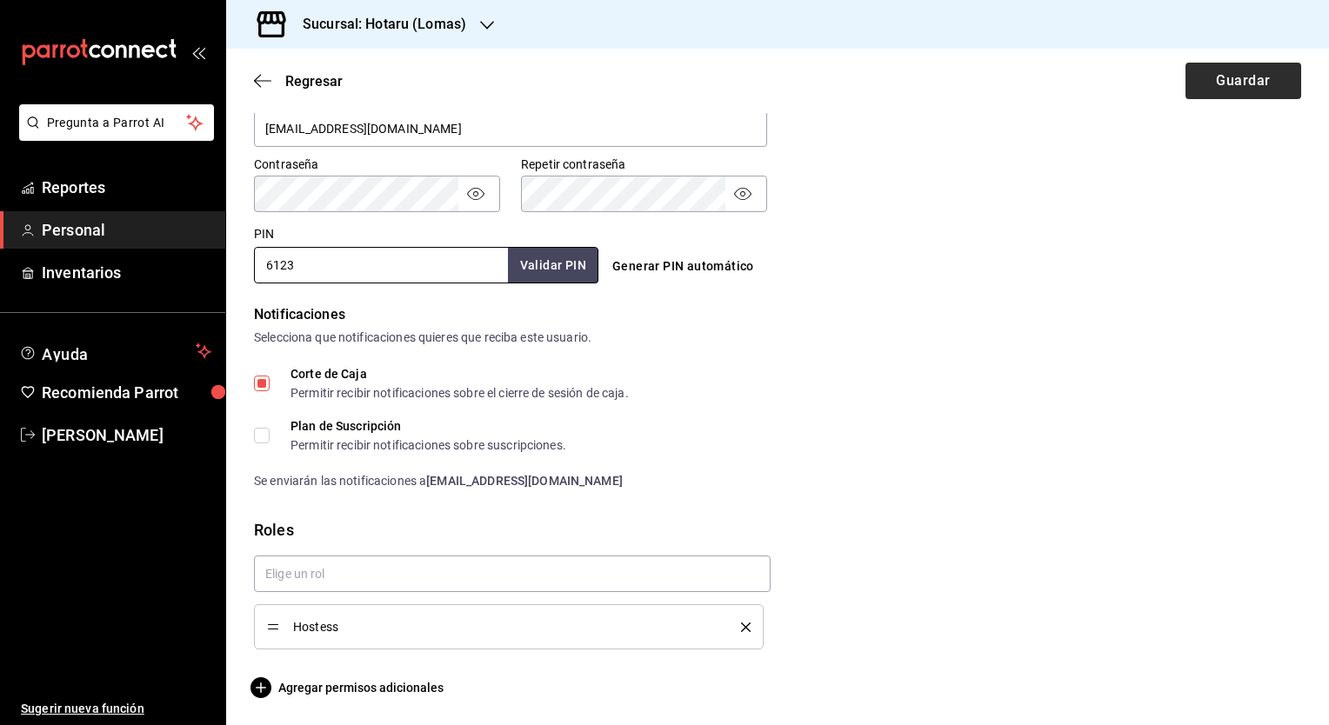
type input "6123"
click at [1235, 83] on button "Guardar" at bounding box center [1243, 81] width 116 height 37
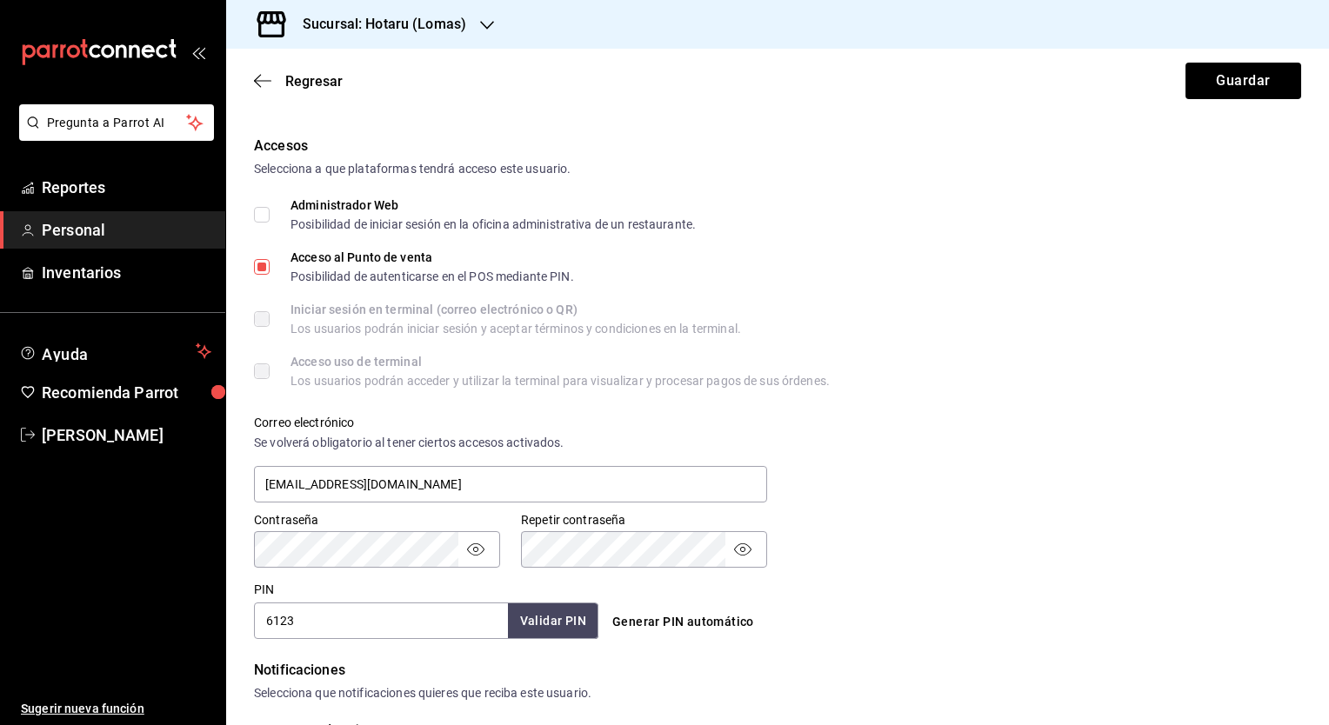
scroll to position [273, 0]
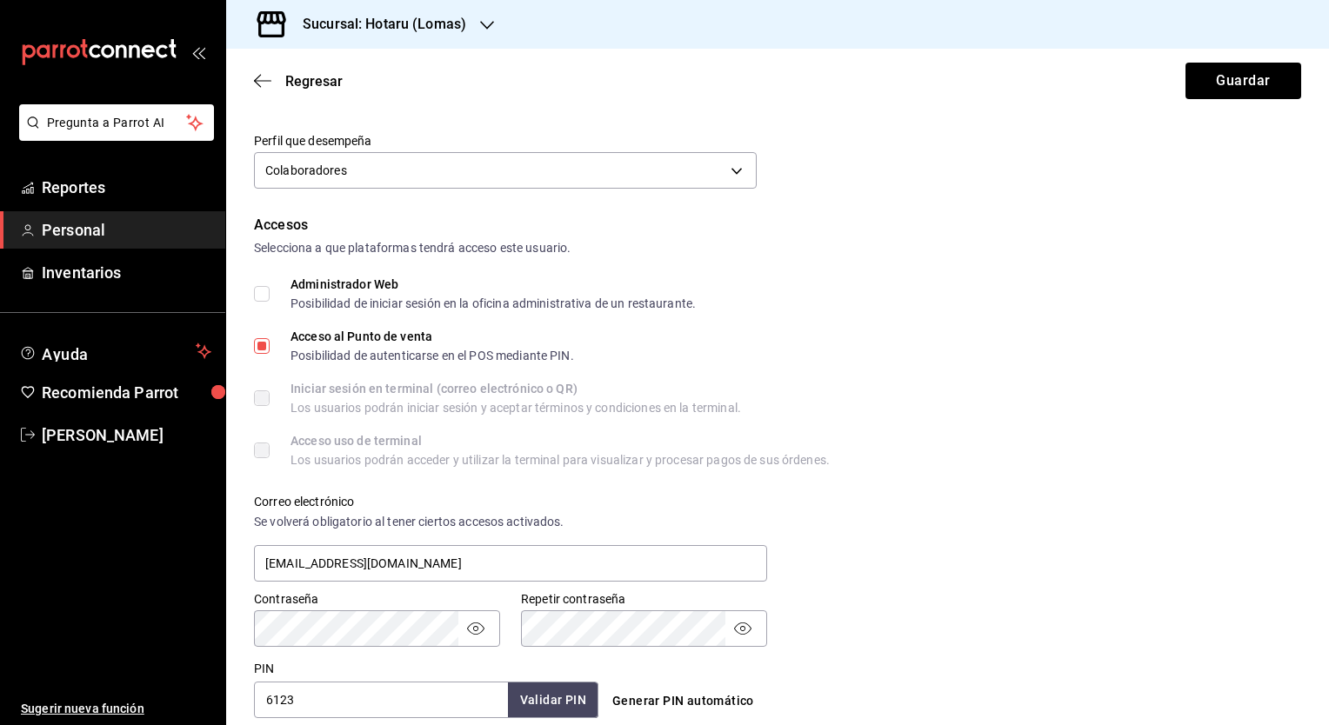
click at [267, 295] on input "Administrador Web Posibilidad de iniciar sesión en la oficina administrativa de…" at bounding box center [262, 294] width 16 height 16
checkbox input "true"
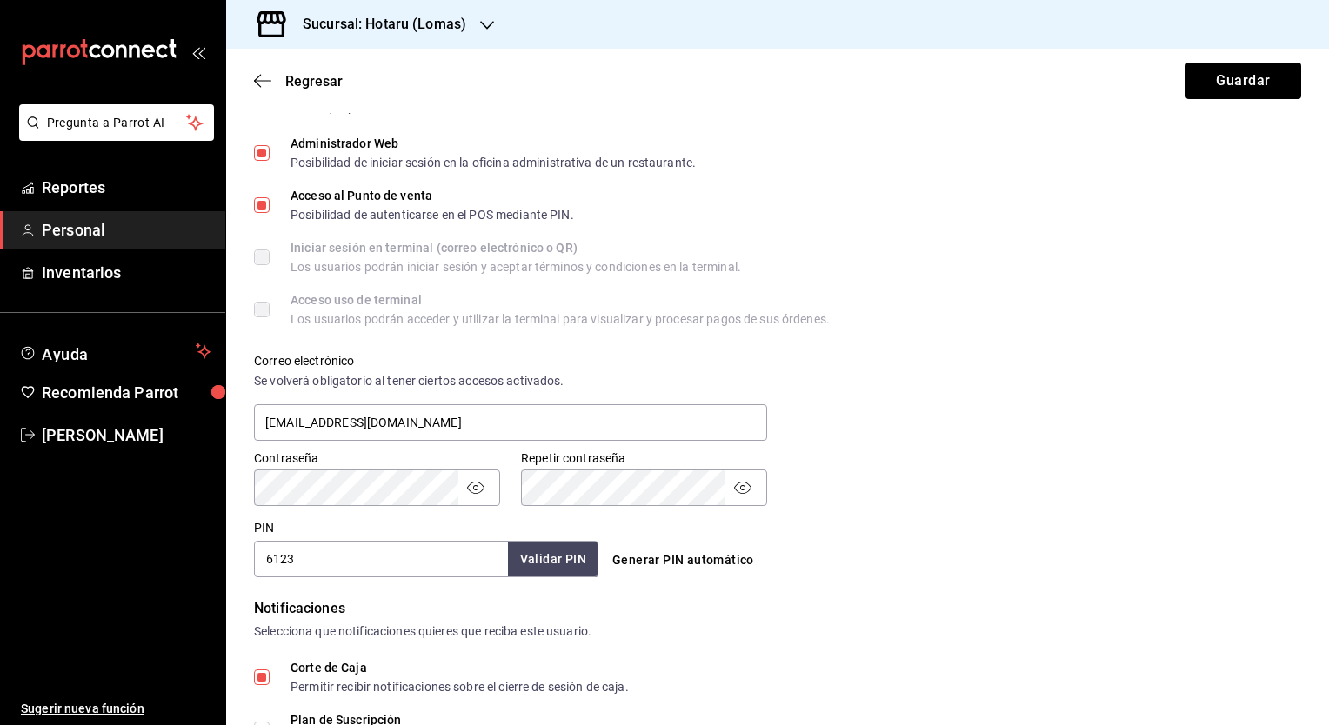
scroll to position [708, 0]
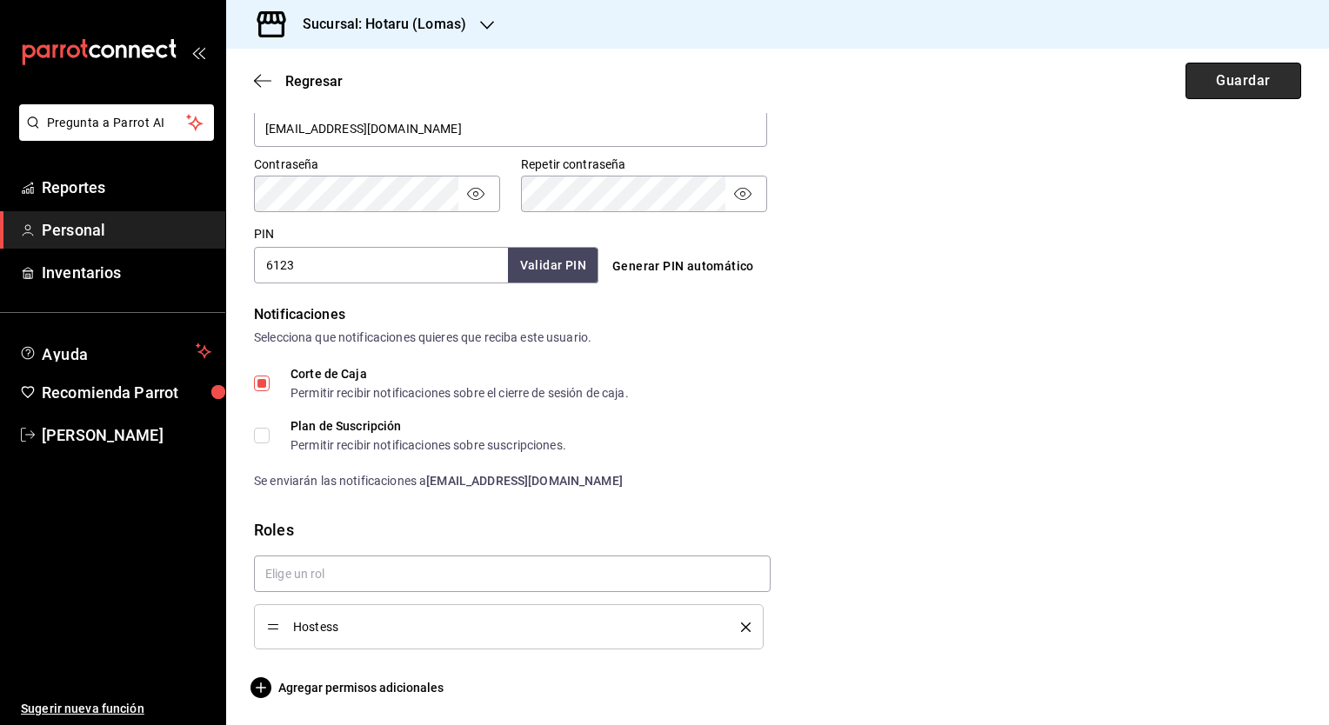
click at [1211, 89] on button "Guardar" at bounding box center [1243, 81] width 116 height 37
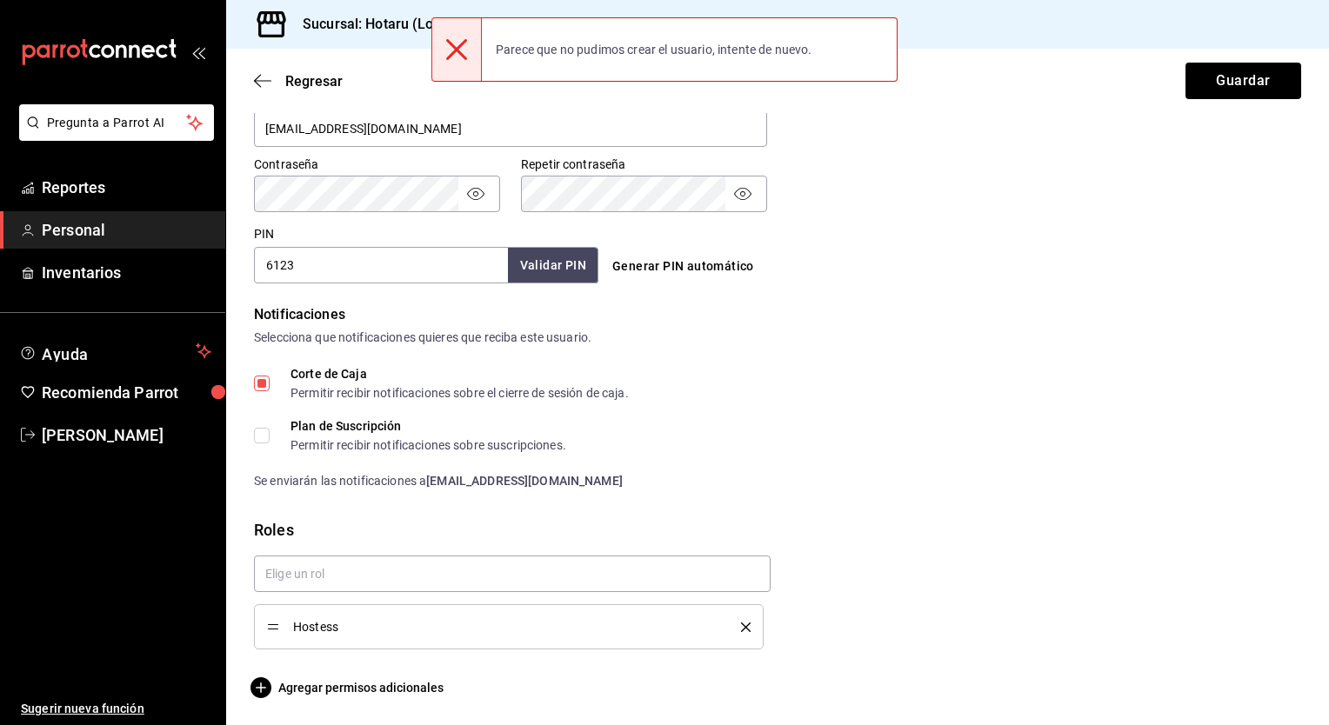
click at [250, 439] on div "Datos personales Nombre KARLA Apellido EVARISTO Celular (opcional) +52 (89) 514…" at bounding box center [777, 58] width 1103 height 1279
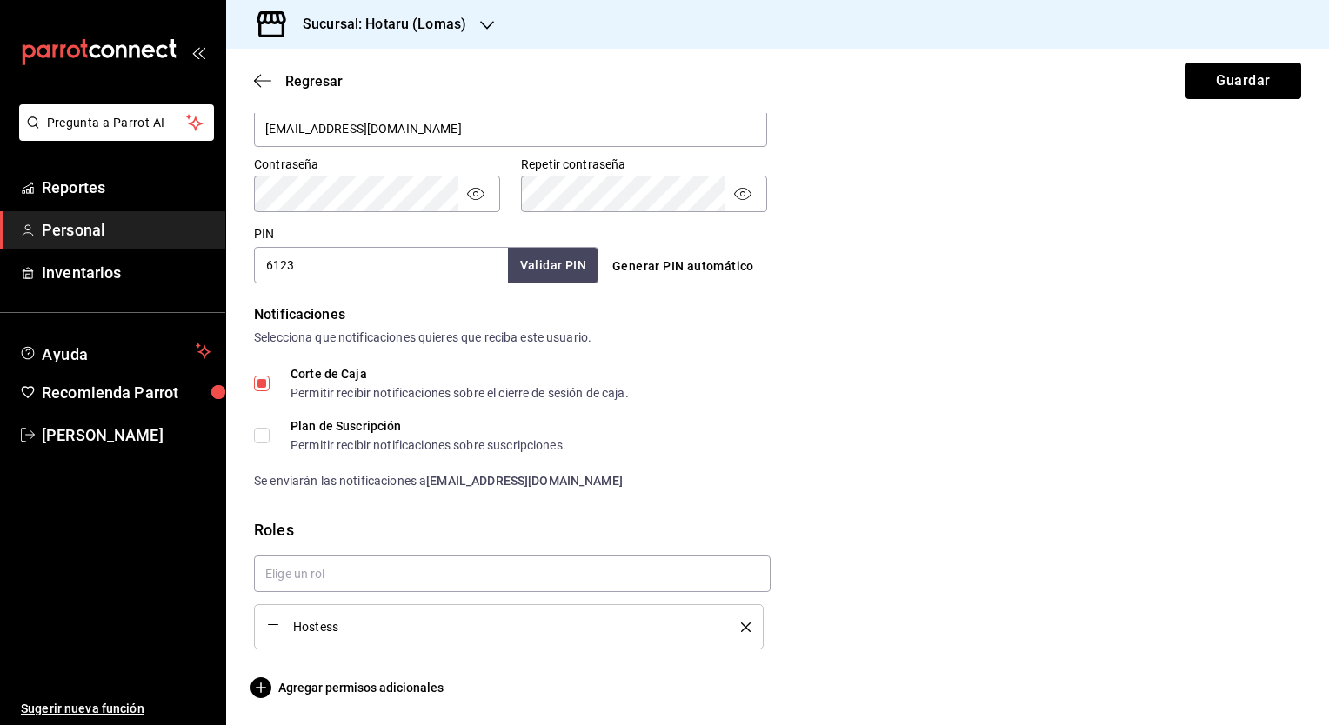
click at [268, 434] on input "Plan de Suscripción Permitir recibir notificaciones sobre suscripciones." at bounding box center [262, 436] width 16 height 16
click at [1244, 89] on button "Guardar" at bounding box center [1243, 81] width 116 height 37
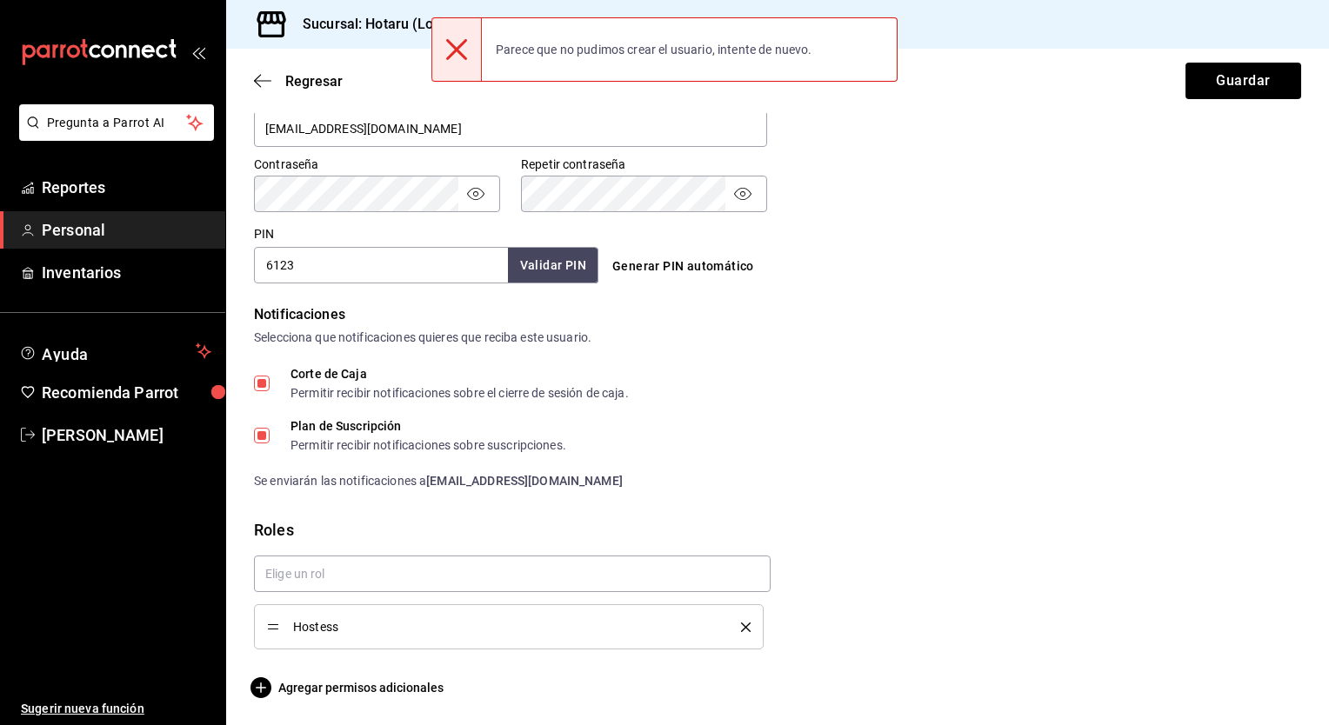
click at [253, 433] on div "Datos personales Nombre KARLA Apellido EVARISTO Celular (opcional) +52 (89) 514…" at bounding box center [777, 58] width 1103 height 1279
click at [263, 434] on input "Plan de Suscripción Permitir recibir notificaciones sobre suscripciones." at bounding box center [262, 436] width 16 height 16
checkbox input "false"
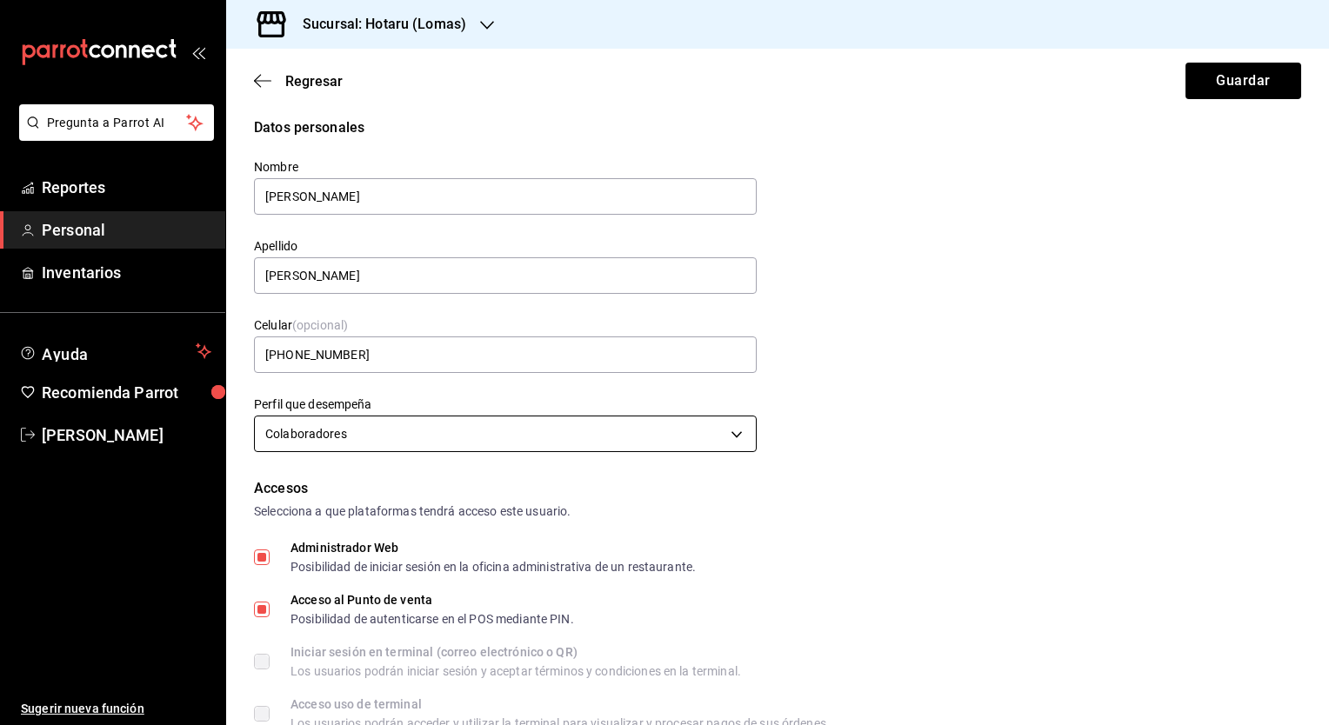
scroll to position [0, 0]
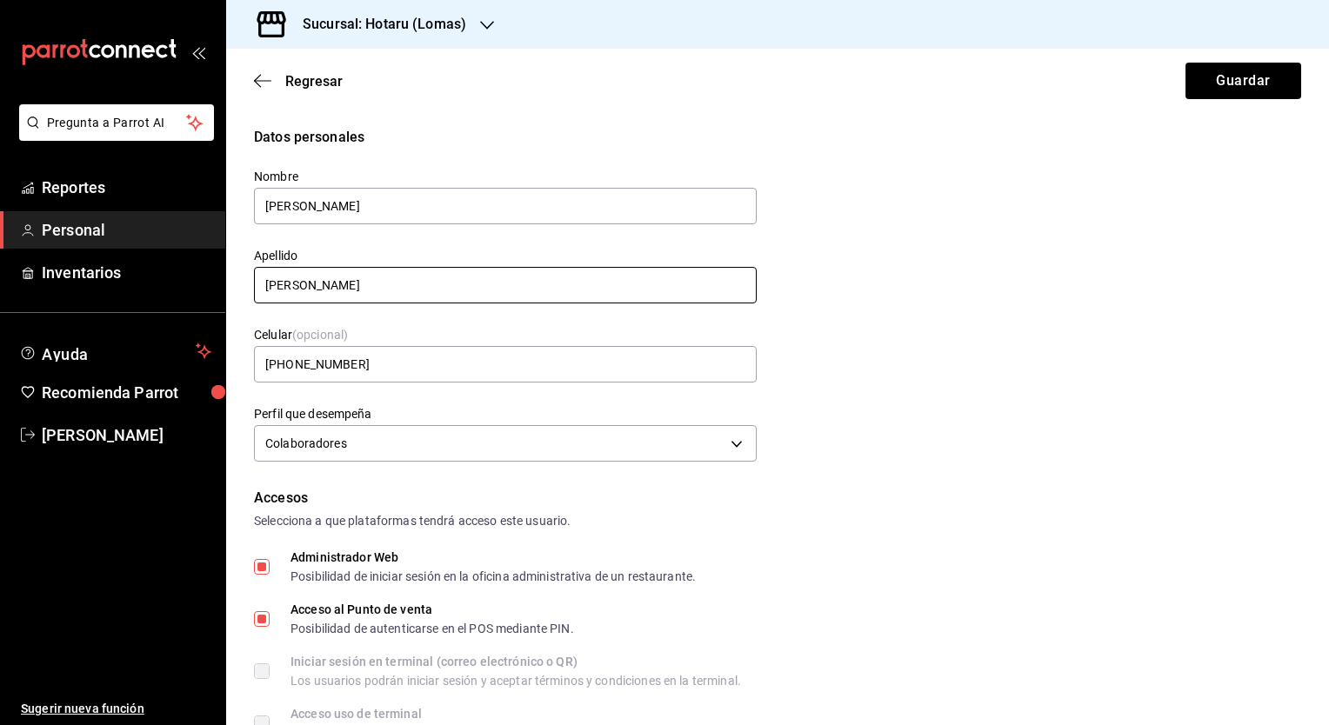
click at [557, 280] on input "EVARISTO" at bounding box center [505, 285] width 503 height 37
type input "E"
type input "d"
type input "DE LA TORRE"
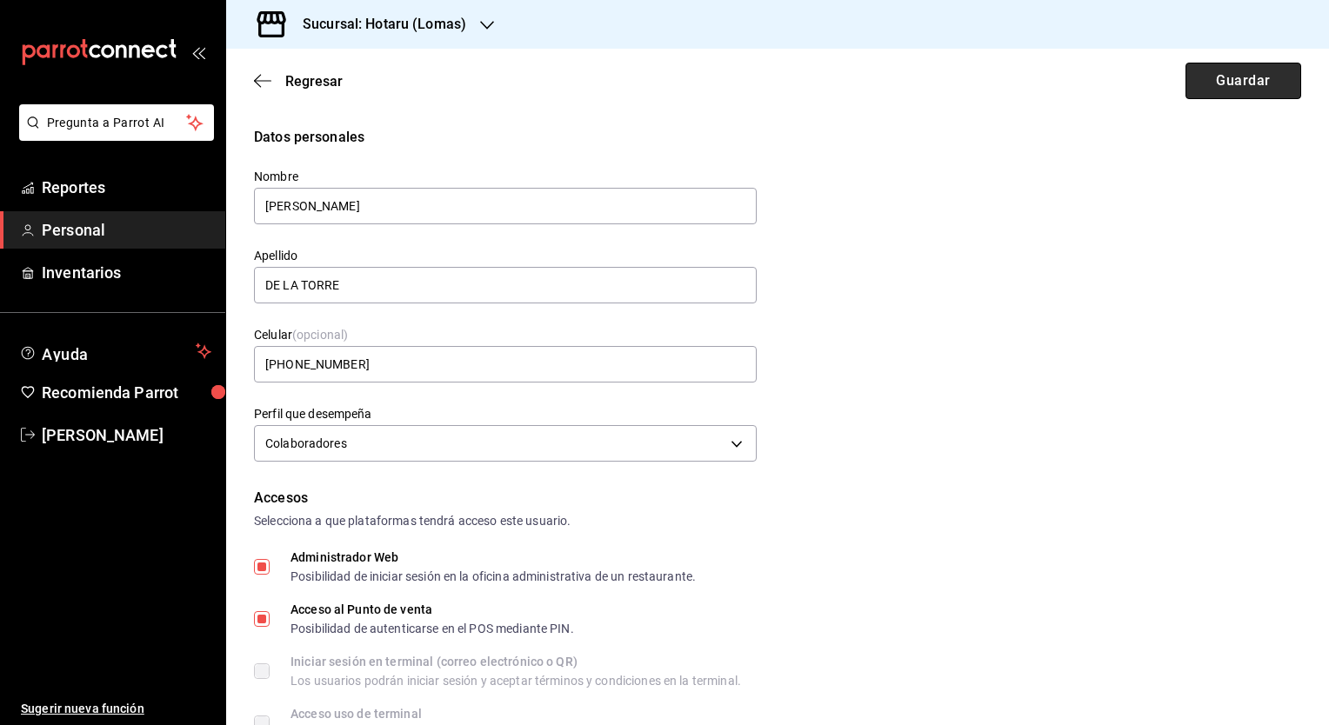
click at [1244, 80] on button "Guardar" at bounding box center [1243, 81] width 116 height 37
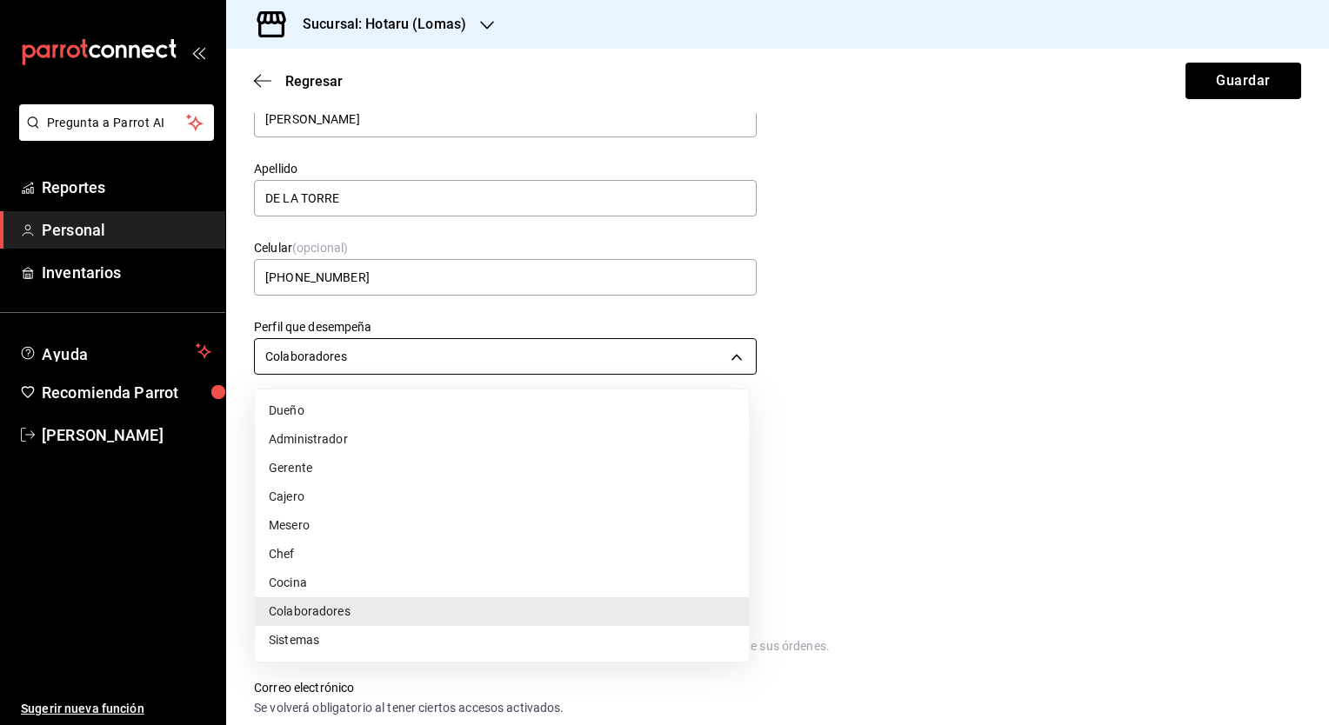
click at [699, 357] on body "Pregunta a Parrot AI Reportes Personal Inventarios Ayuda Recomienda Parrot Mari…" at bounding box center [664, 362] width 1329 height 725
click at [577, 513] on li "Mesero" at bounding box center [502, 525] width 494 height 29
type input "WAITER"
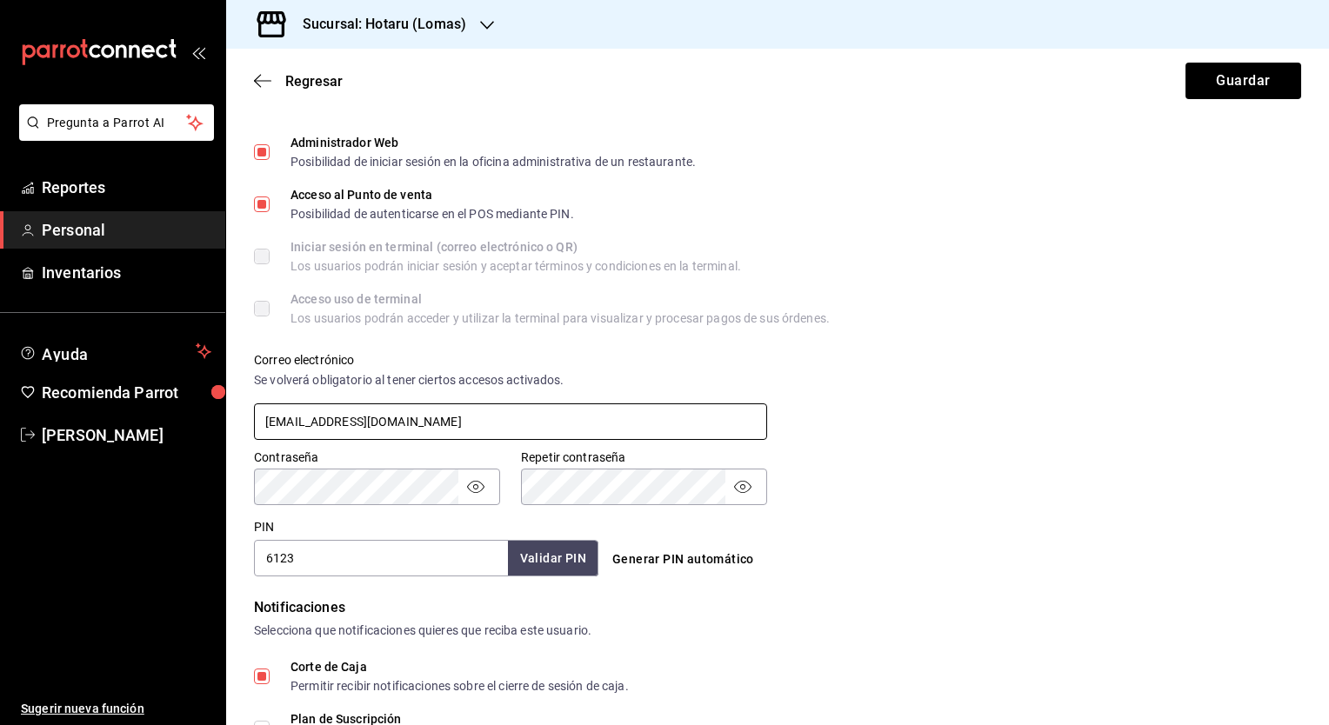
scroll to position [708, 0]
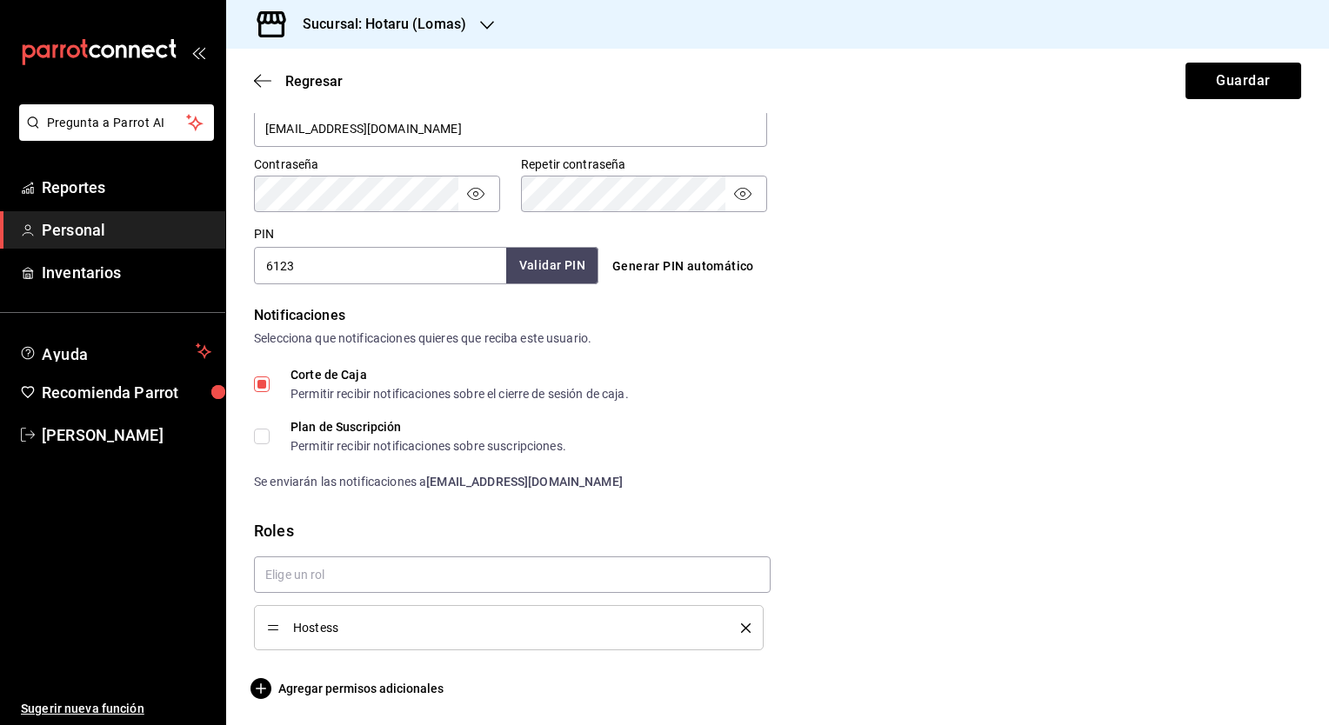
click at [572, 268] on button "Validar PIN" at bounding box center [552, 265] width 92 height 37
click at [1242, 78] on button "Guardar" at bounding box center [1243, 81] width 116 height 37
click at [1198, 77] on button "Guardar" at bounding box center [1243, 81] width 116 height 37
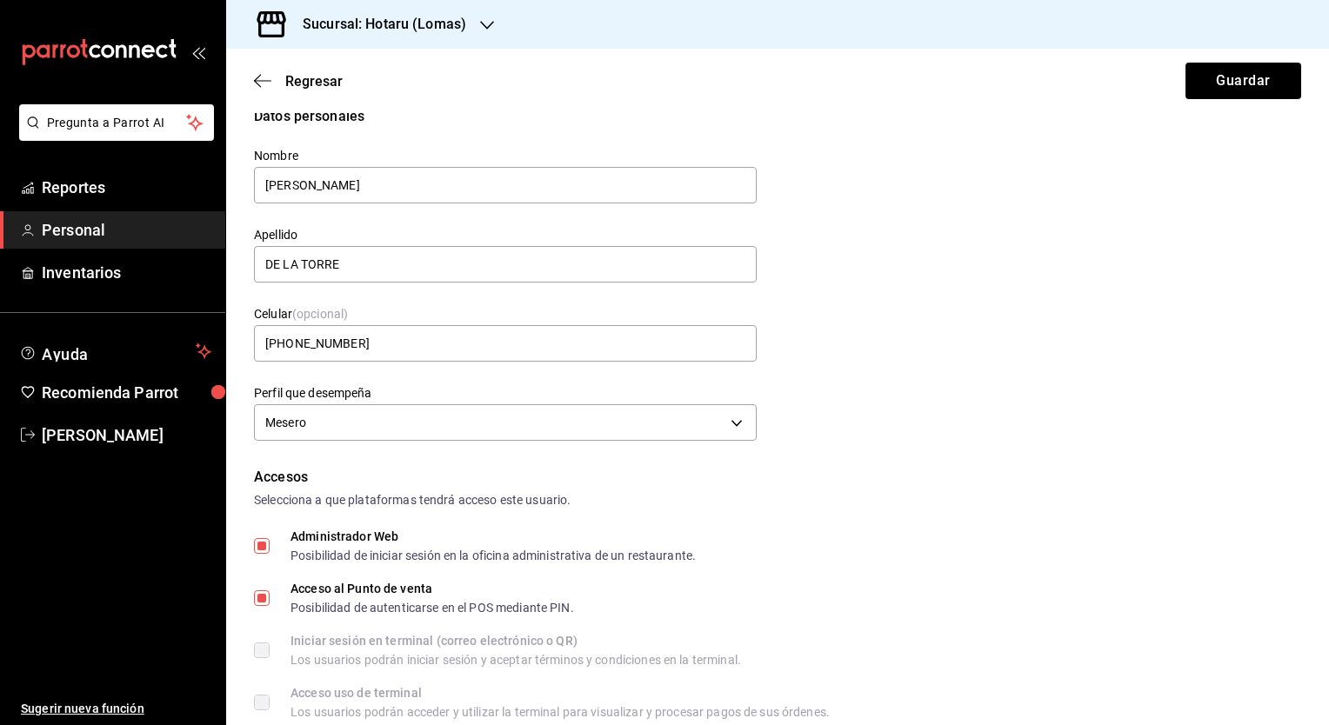
scroll to position [12, 0]
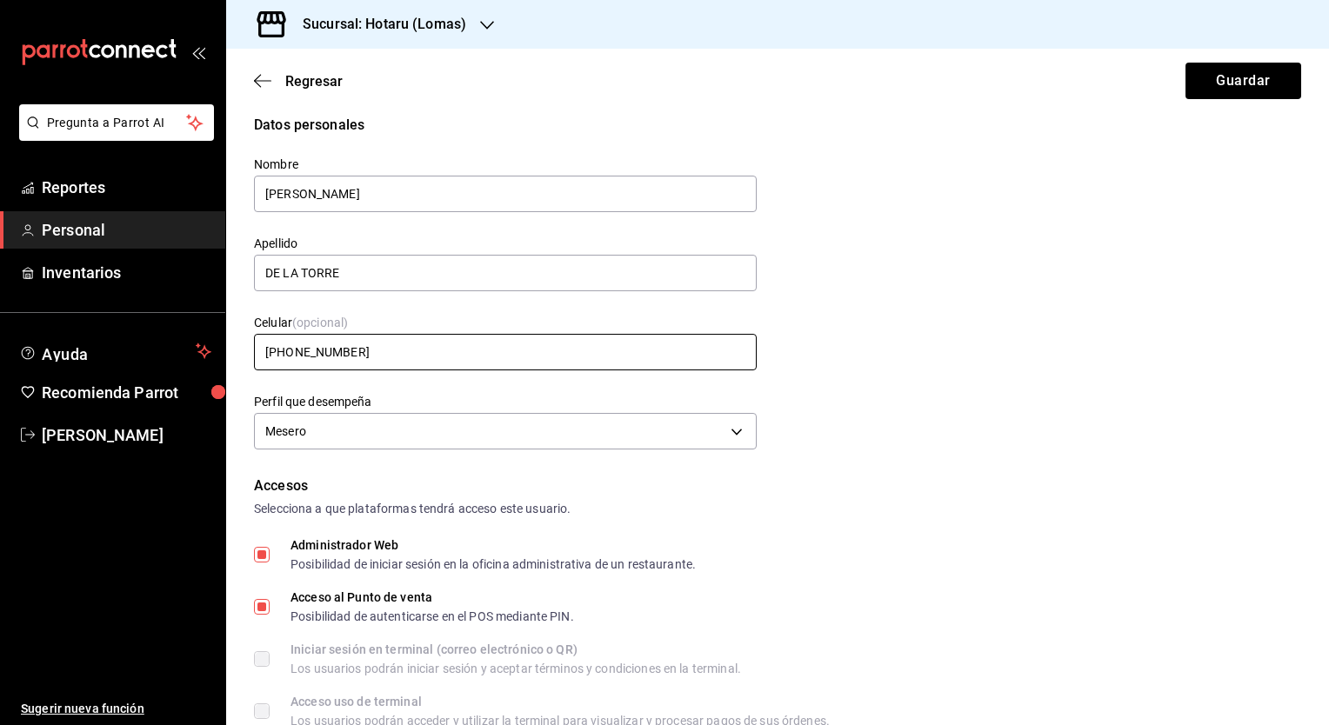
click at [501, 349] on input "+52 (89) 5145-6548" at bounding box center [505, 352] width 503 height 37
type input "+52 (55) 5555-5551"
click at [1242, 72] on button "Guardar" at bounding box center [1243, 81] width 116 height 37
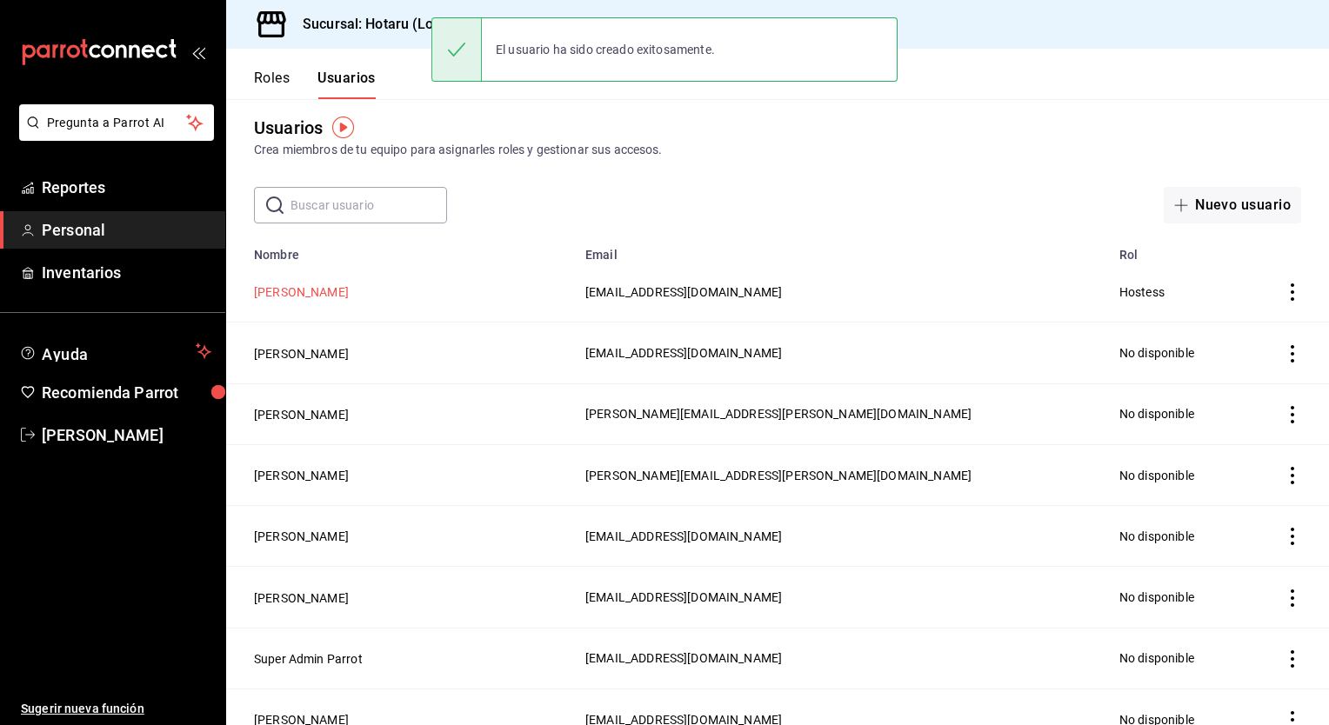
click at [343, 295] on button "KARLA DE LA TORRE" at bounding box center [301, 292] width 95 height 17
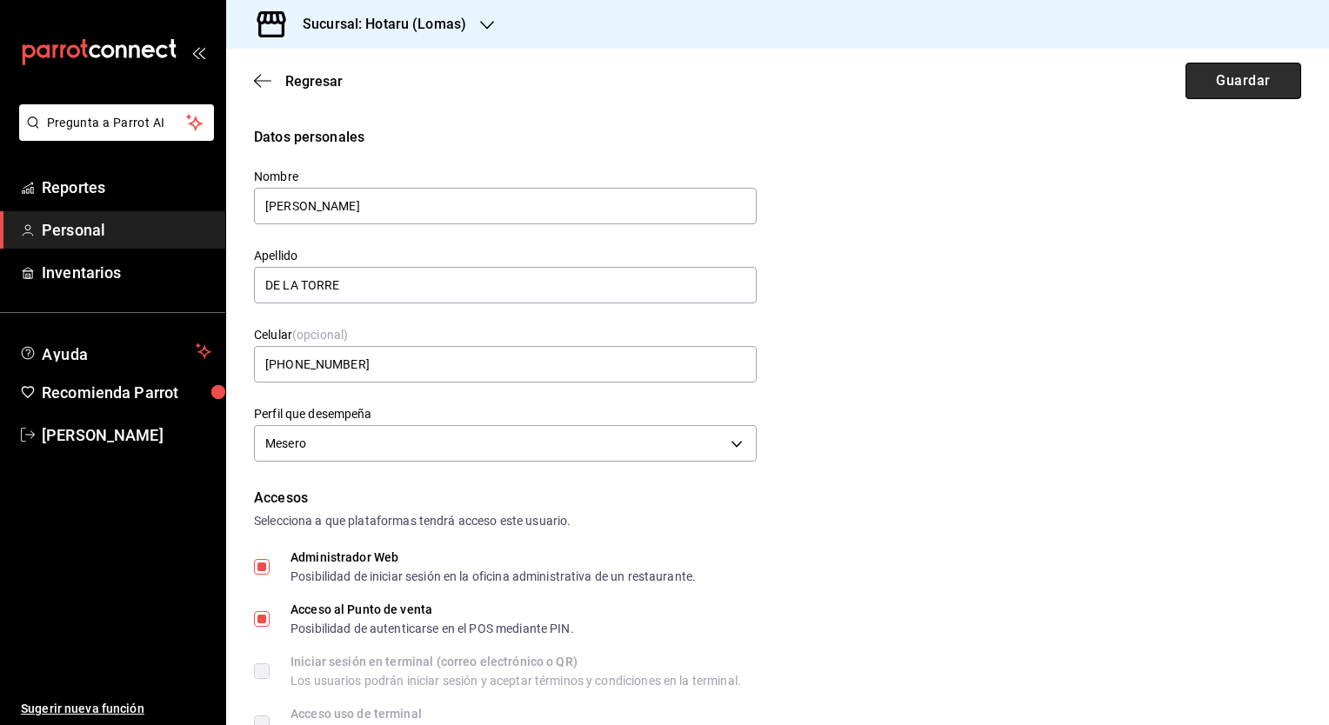
click at [1231, 77] on button "Guardar" at bounding box center [1243, 81] width 116 height 37
